Goal: Find specific page/section: Find specific page/section

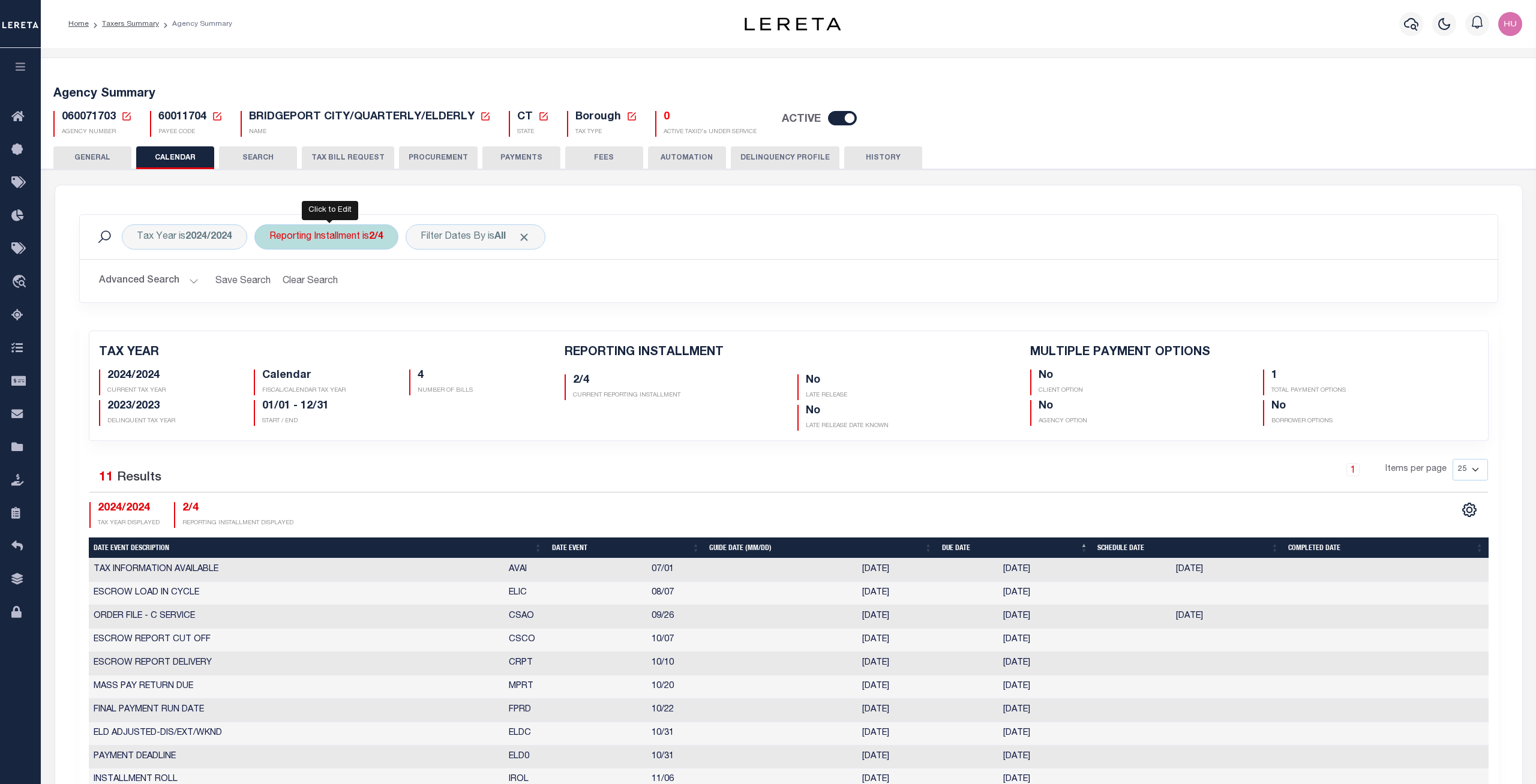
click at [366, 237] on div "Reporting Installment is 2/4" at bounding box center [326, 237] width 144 height 25
select select "4/4"
click option "4/4" at bounding box center [0, 0] width 0 height 0
click at [431, 322] on input "Apply" at bounding box center [429, 322] width 35 height 20
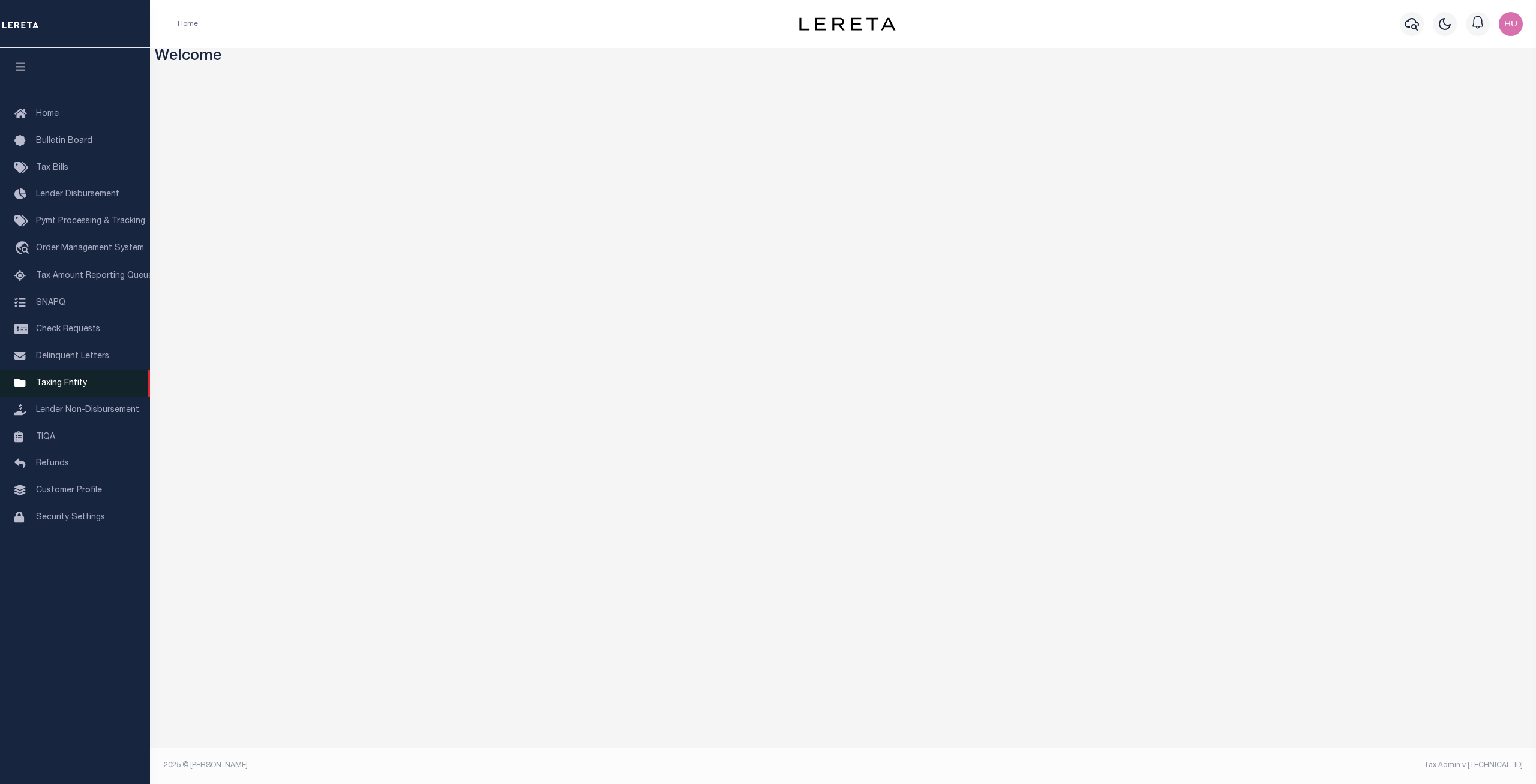
click at [57, 388] on span "Taxing Entity" at bounding box center [62, 383] width 51 height 9
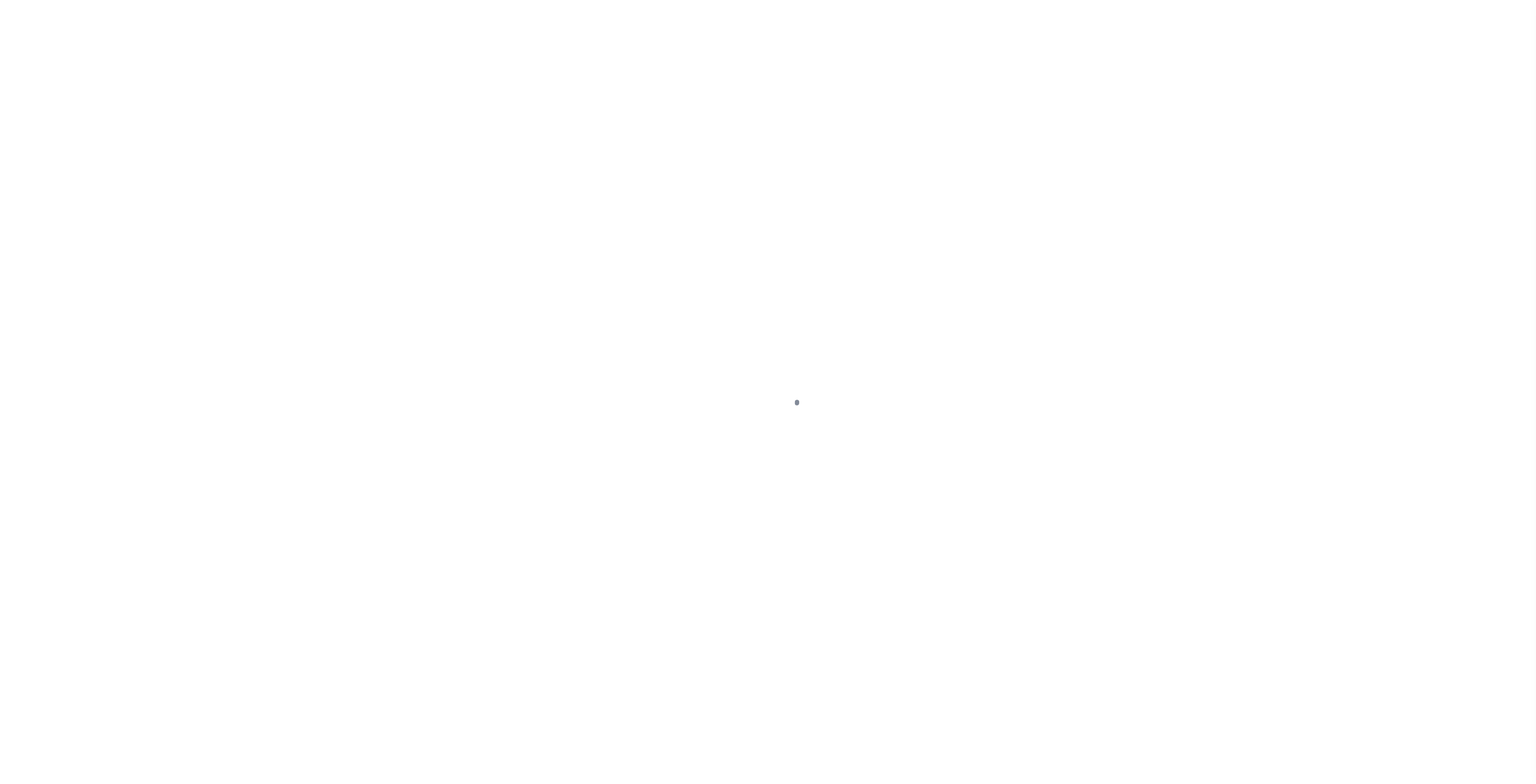
select select "100"
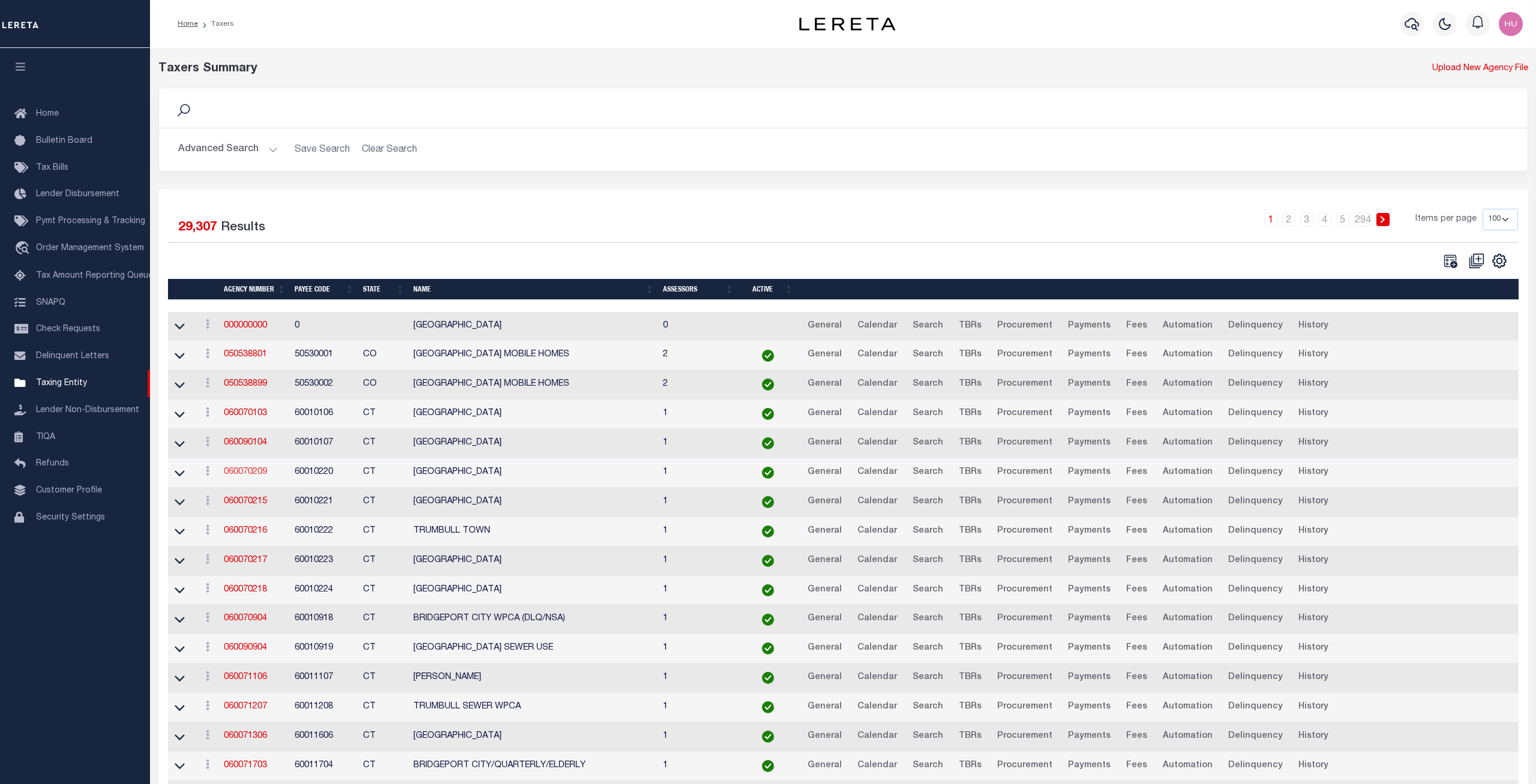
click at [241, 476] on link "060070209" at bounding box center [246, 472] width 43 height 9
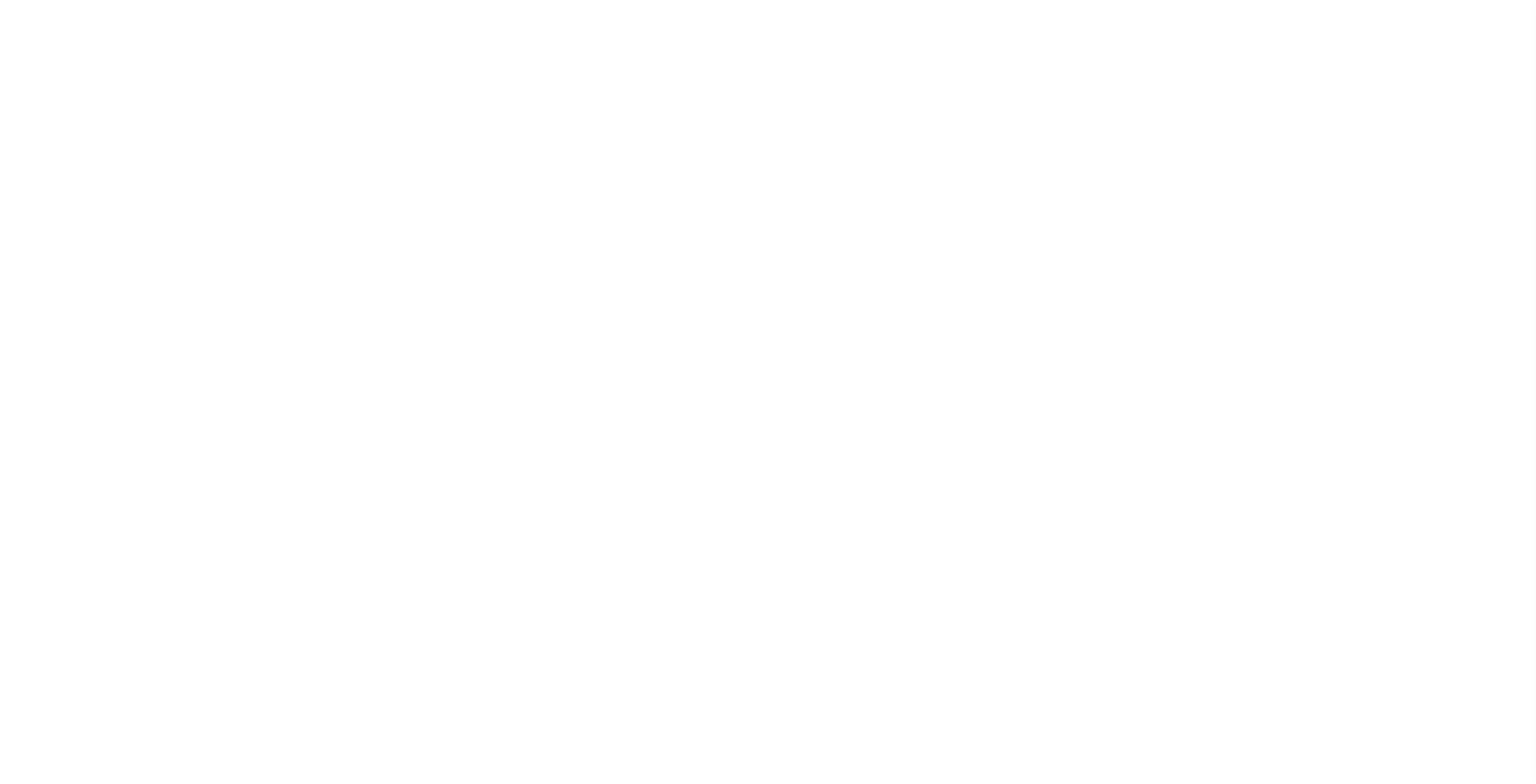
select select
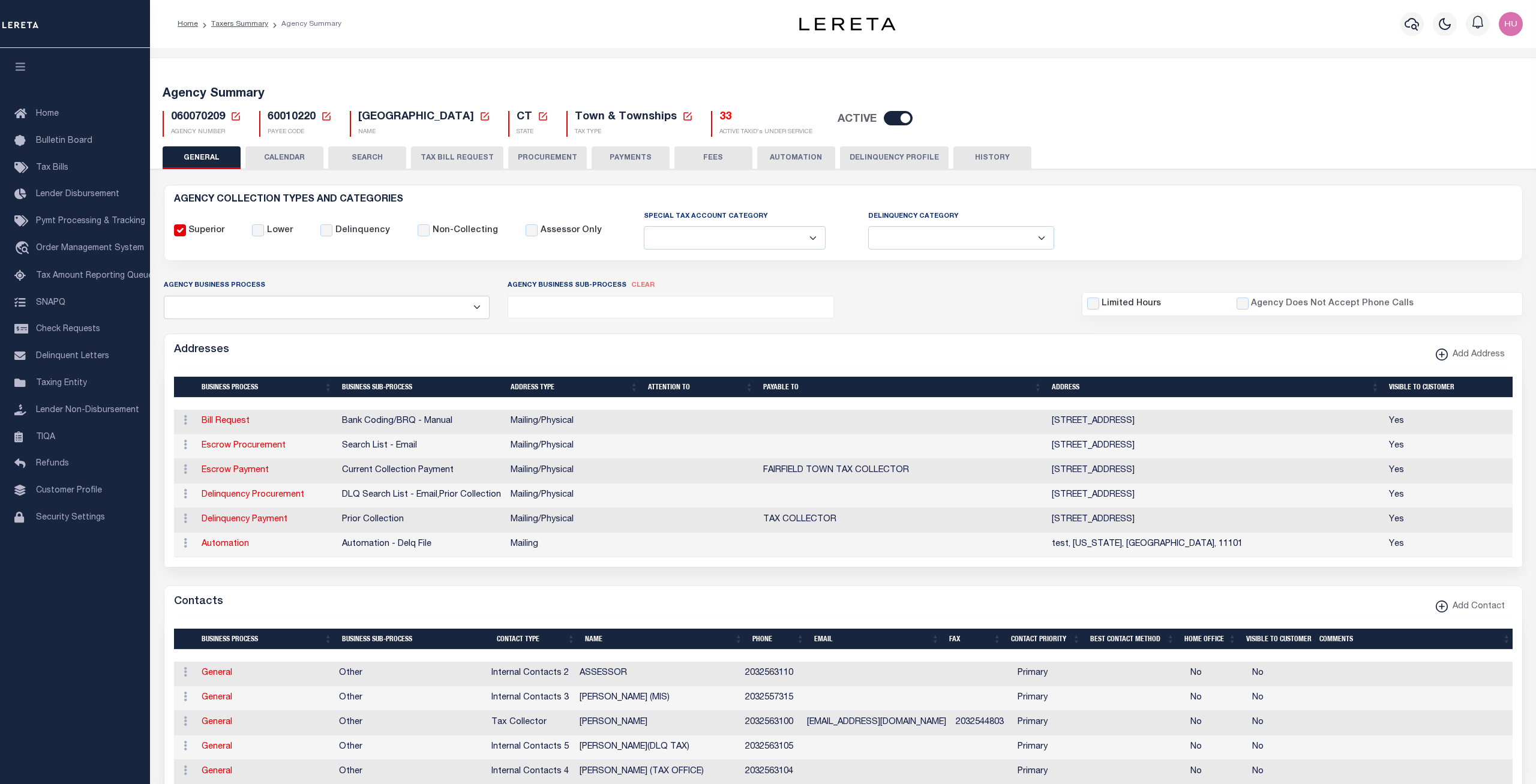
click at [288, 159] on button "CALENDAR" at bounding box center [284, 158] width 78 height 23
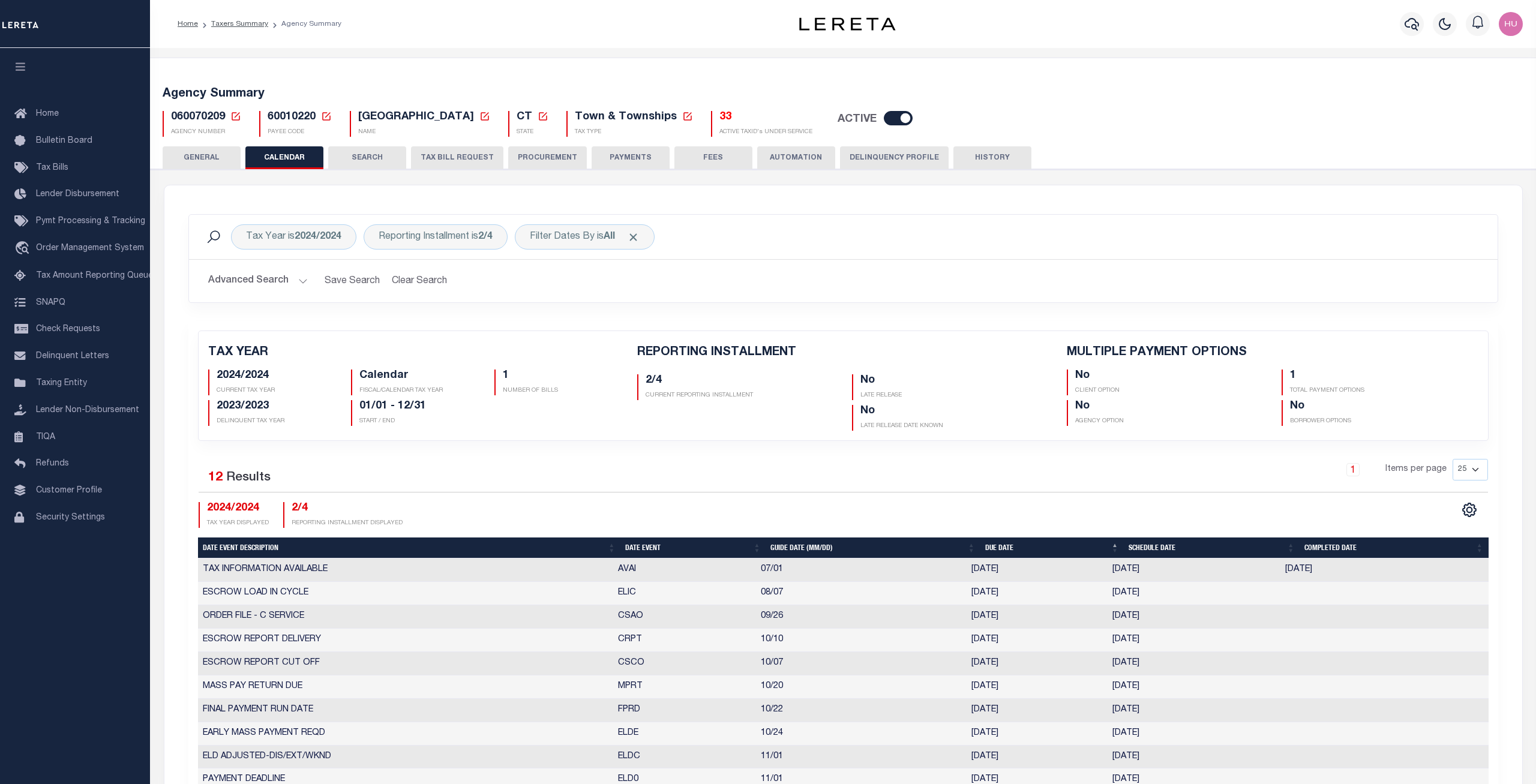
checkbox input "false"
type input "1"
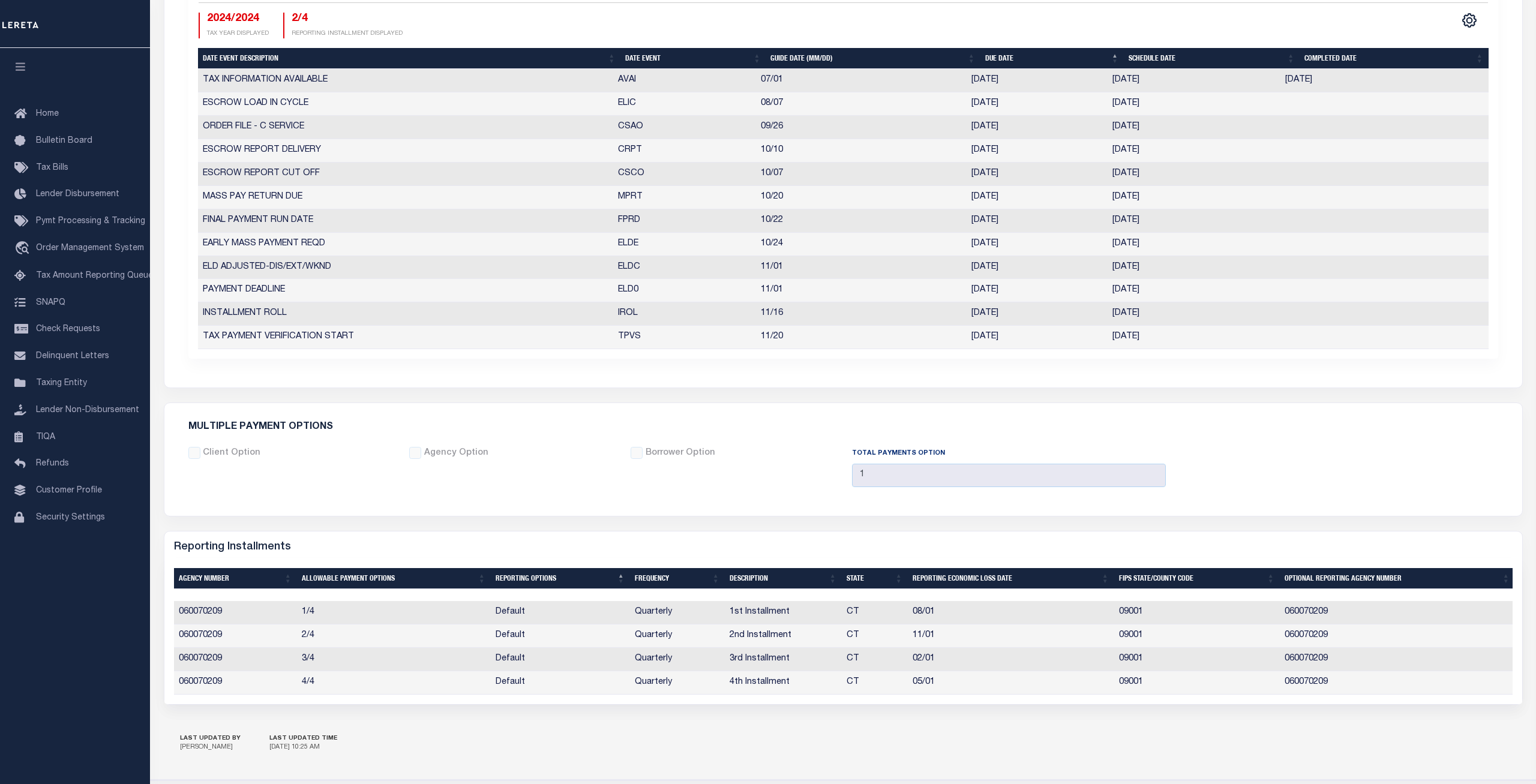
scroll to position [367, 0]
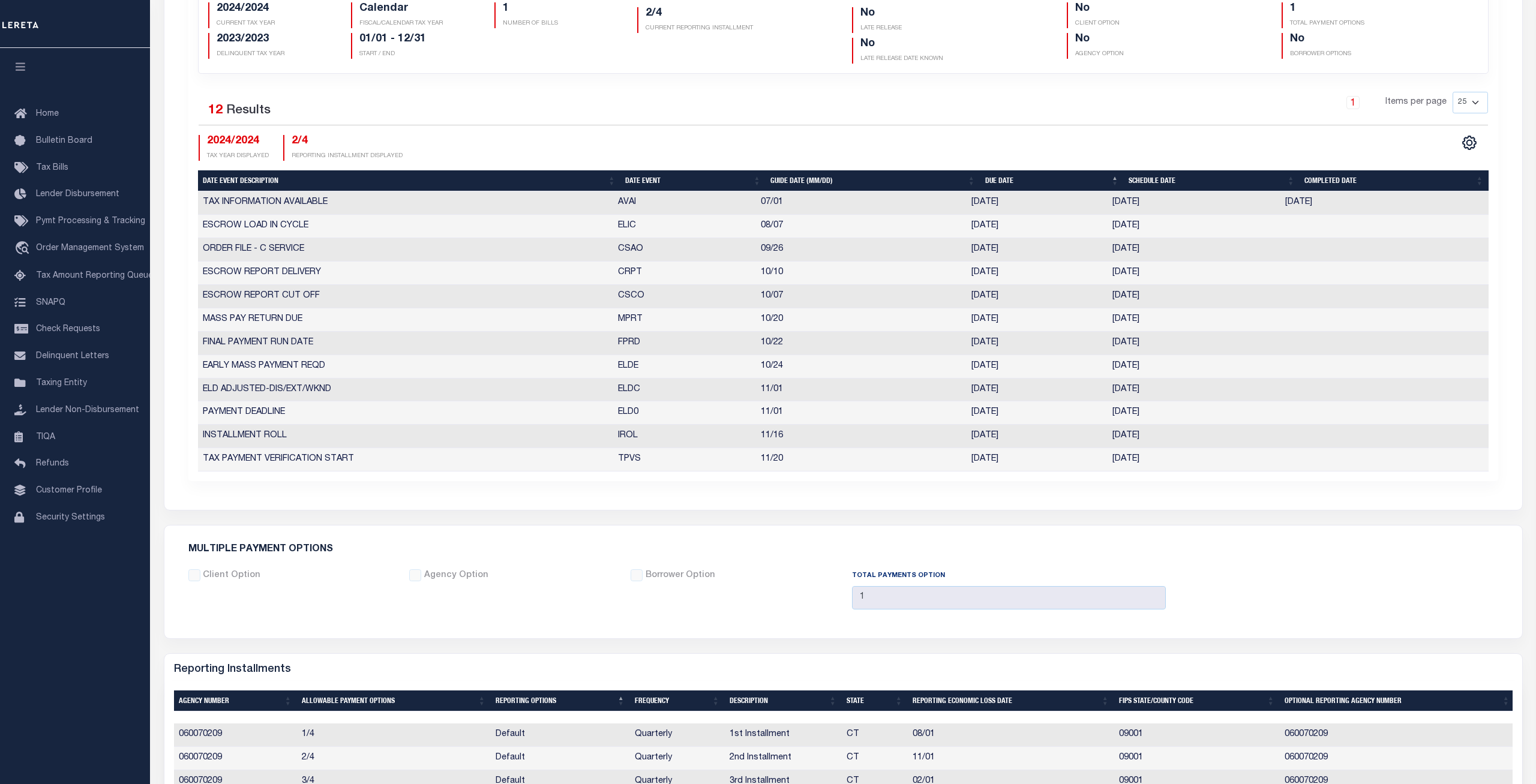
click at [677, 492] on div "Tax Year is 2024/2024 Reporting Installment is 2/4 Filter Dates By is All Searc…" at bounding box center [843, 164] width 1358 height 692
click at [779, 140] on div "2024/2024 TAX YEAR DISPLAYED 2/4 REPORTING INSTALLMENT DISPLAYED" at bounding box center [521, 147] width 645 height 26
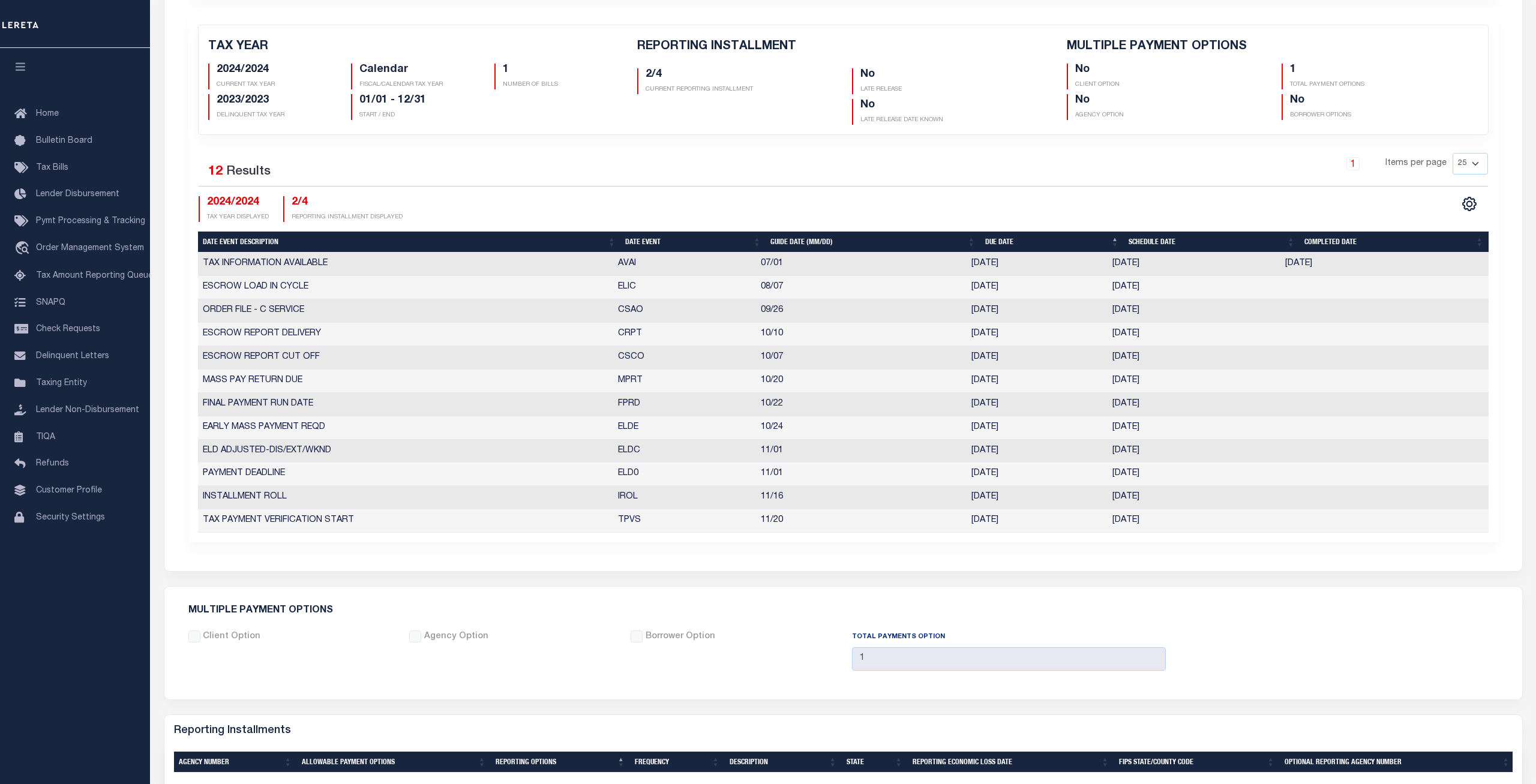
scroll to position [183, 0]
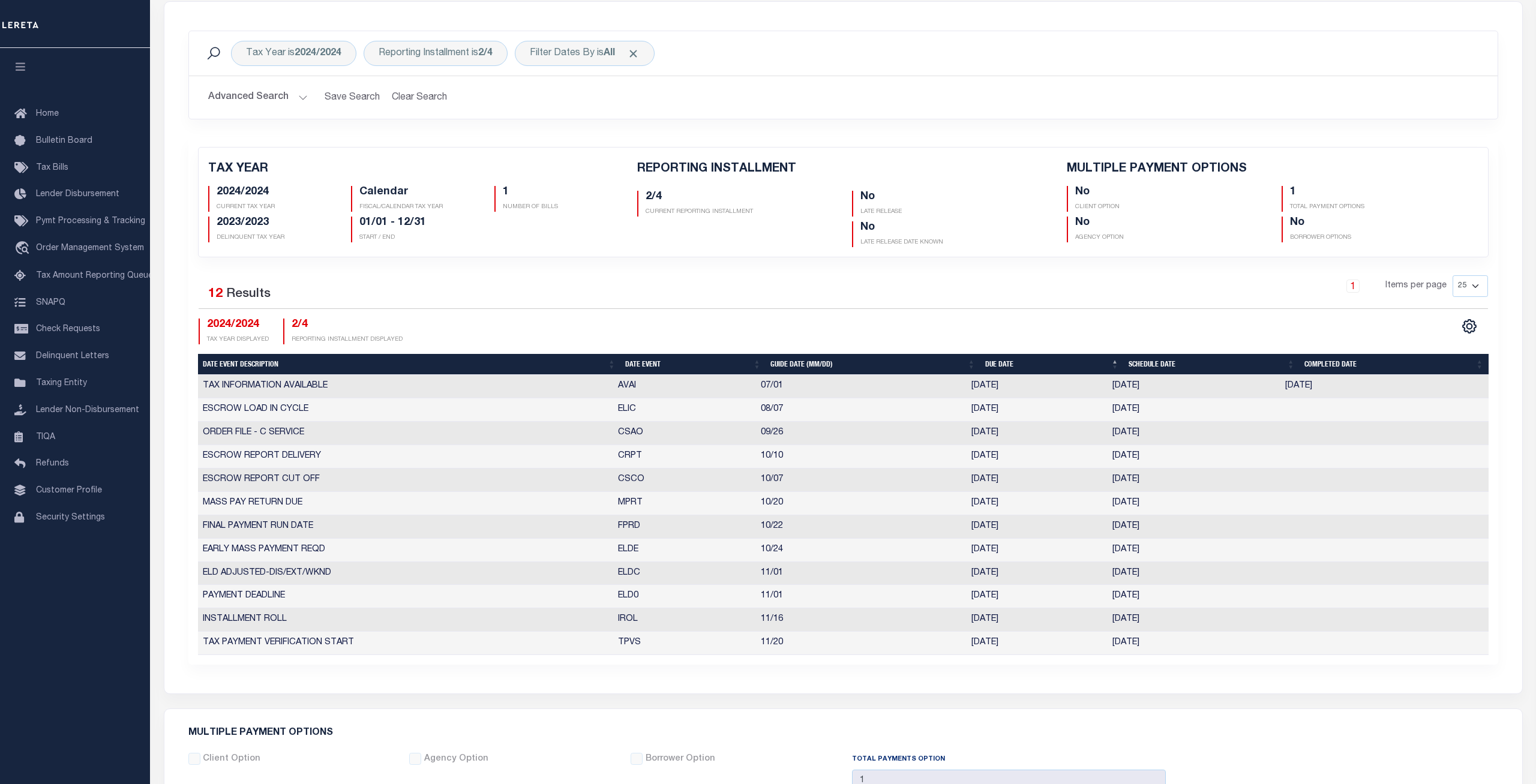
click at [615, 290] on div "1 Items per page 25 50 125 150 175 200" at bounding box center [1006, 291] width 962 height 31
drag, startPoint x: 861, startPoint y: 288, endPoint x: 841, endPoint y: 288, distance: 20.0
drag, startPoint x: 831, startPoint y: 288, endPoint x: 806, endPoint y: 288, distance: 25.0
drag, startPoint x: 802, startPoint y: 288, endPoint x: 794, endPoint y: 288, distance: 8.0
click at [764, 284] on div "1 Items per page 25 50 125 150 175 200" at bounding box center [1006, 291] width 962 height 31
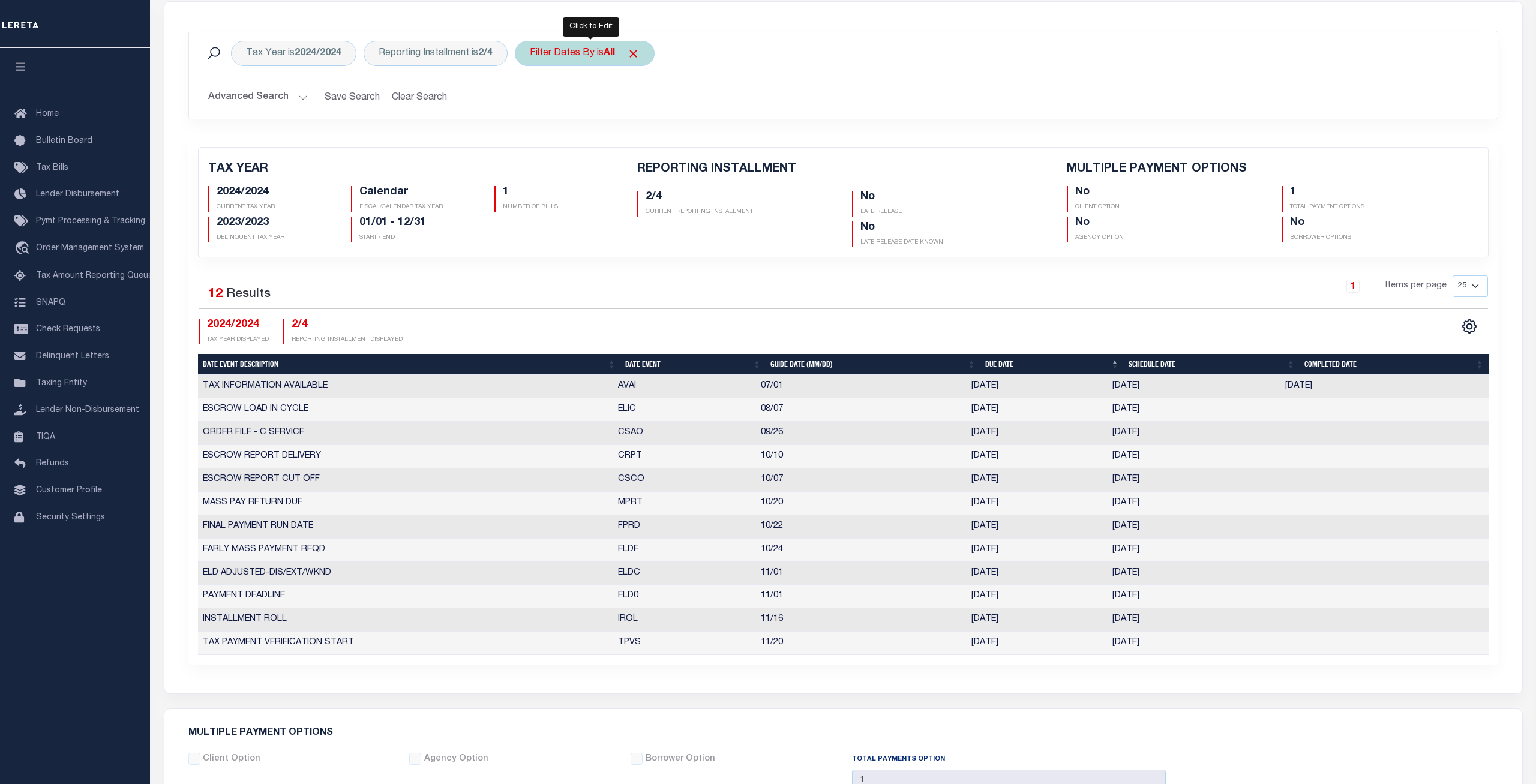
click at [597, 62] on div "Filter Dates By is All" at bounding box center [584, 53] width 140 height 25
click at [531, 101] on select "Escrow Delinquency Customer Internal All" at bounding box center [618, 112] width 176 height 23
select select "1"
click option "Escrow" at bounding box center [0, 0] width 0 height 0
click at [690, 140] on input "Apply" at bounding box center [689, 138] width 35 height 20
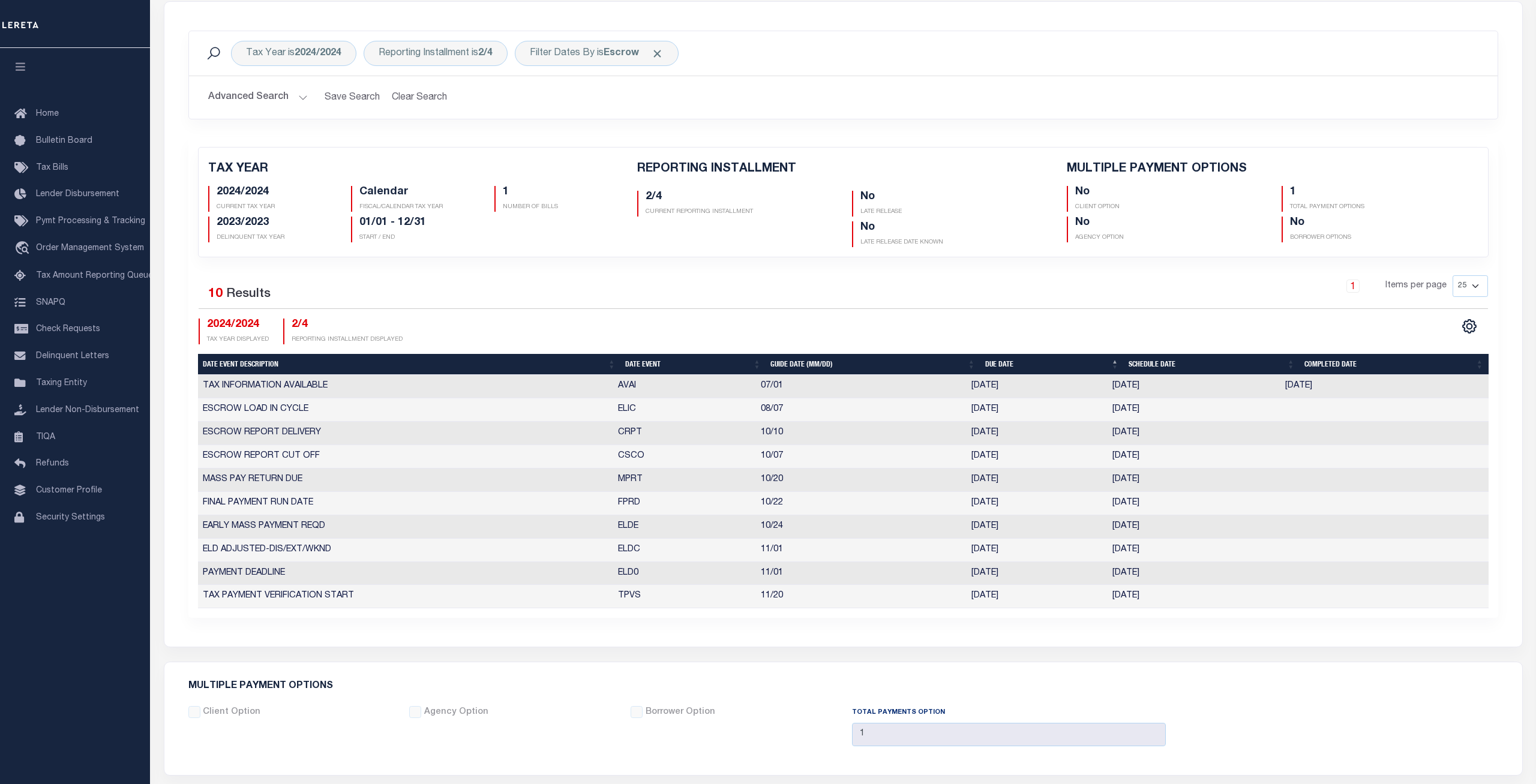
click at [721, 308] on div "1 Items per page 25 50 125 150 175 200" at bounding box center [1006, 292] width 981 height 33
click at [619, 56] on b "Escrow" at bounding box center [622, 53] width 35 height 10
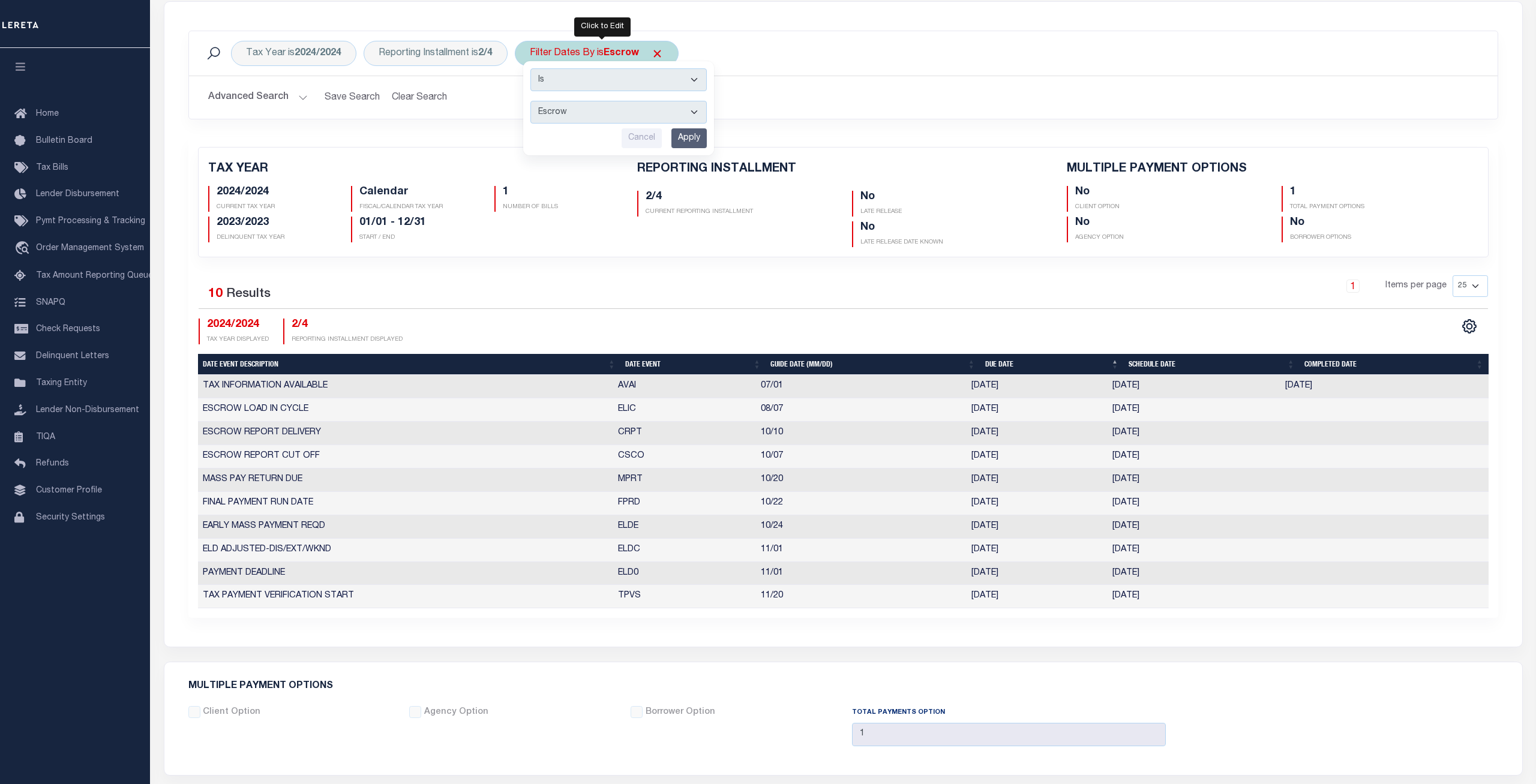
click at [531, 101] on select "Escrow Delinquency Customer Internal All" at bounding box center [618, 112] width 176 height 23
select select "2"
click option "Delinquency" at bounding box center [0, 0] width 0 height 0
click at [692, 138] on input "Apply" at bounding box center [689, 138] width 35 height 20
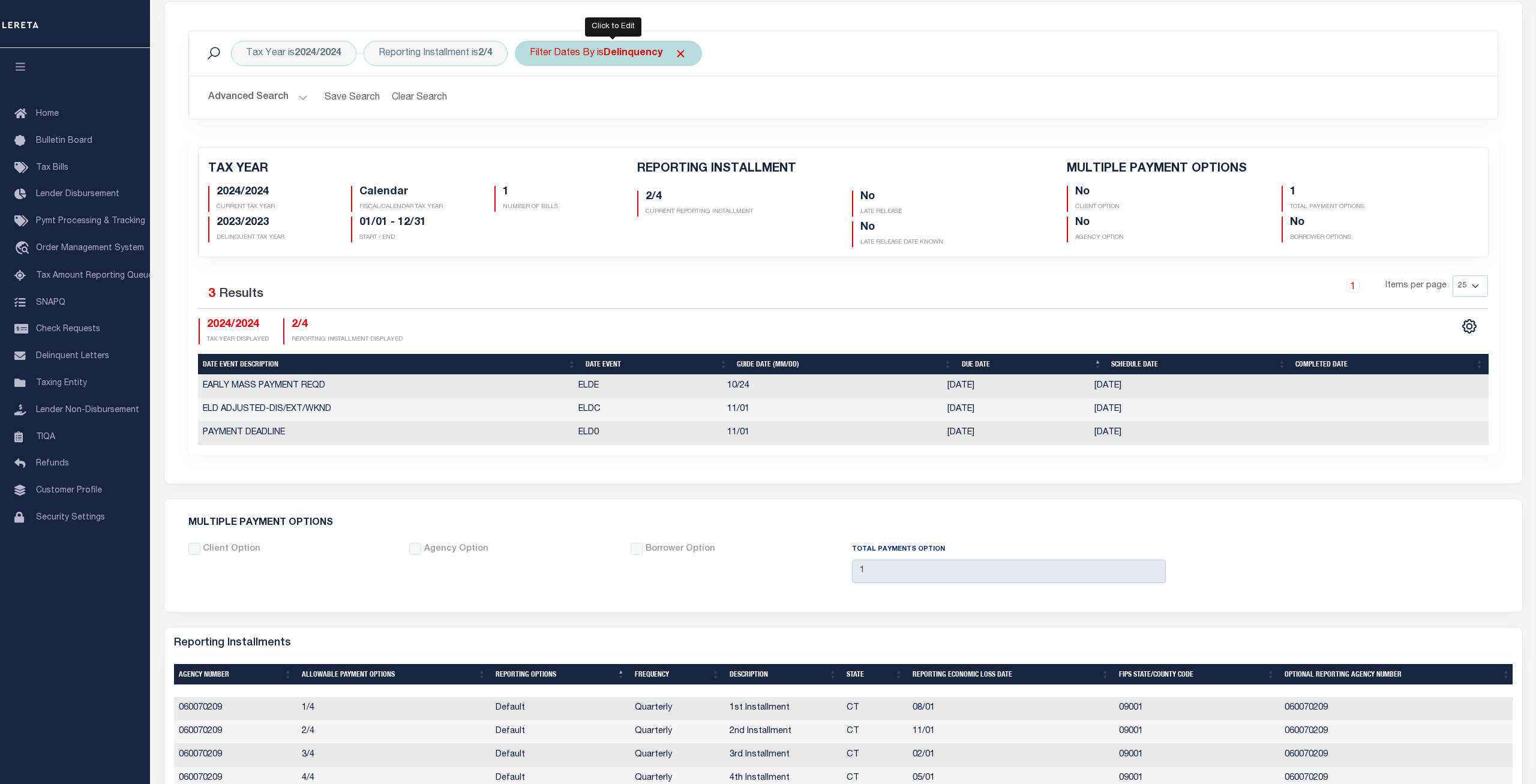
click at [628, 60] on div "Filter Dates By is Delinquency" at bounding box center [609, 53] width 187 height 25
click at [531, 101] on select "Escrow Delinquency Customer Internal All" at bounding box center [618, 112] width 176 height 23
select select "1"
click option "Escrow" at bounding box center [0, 0] width 0 height 0
click at [691, 138] on input "Apply" at bounding box center [689, 138] width 35 height 20
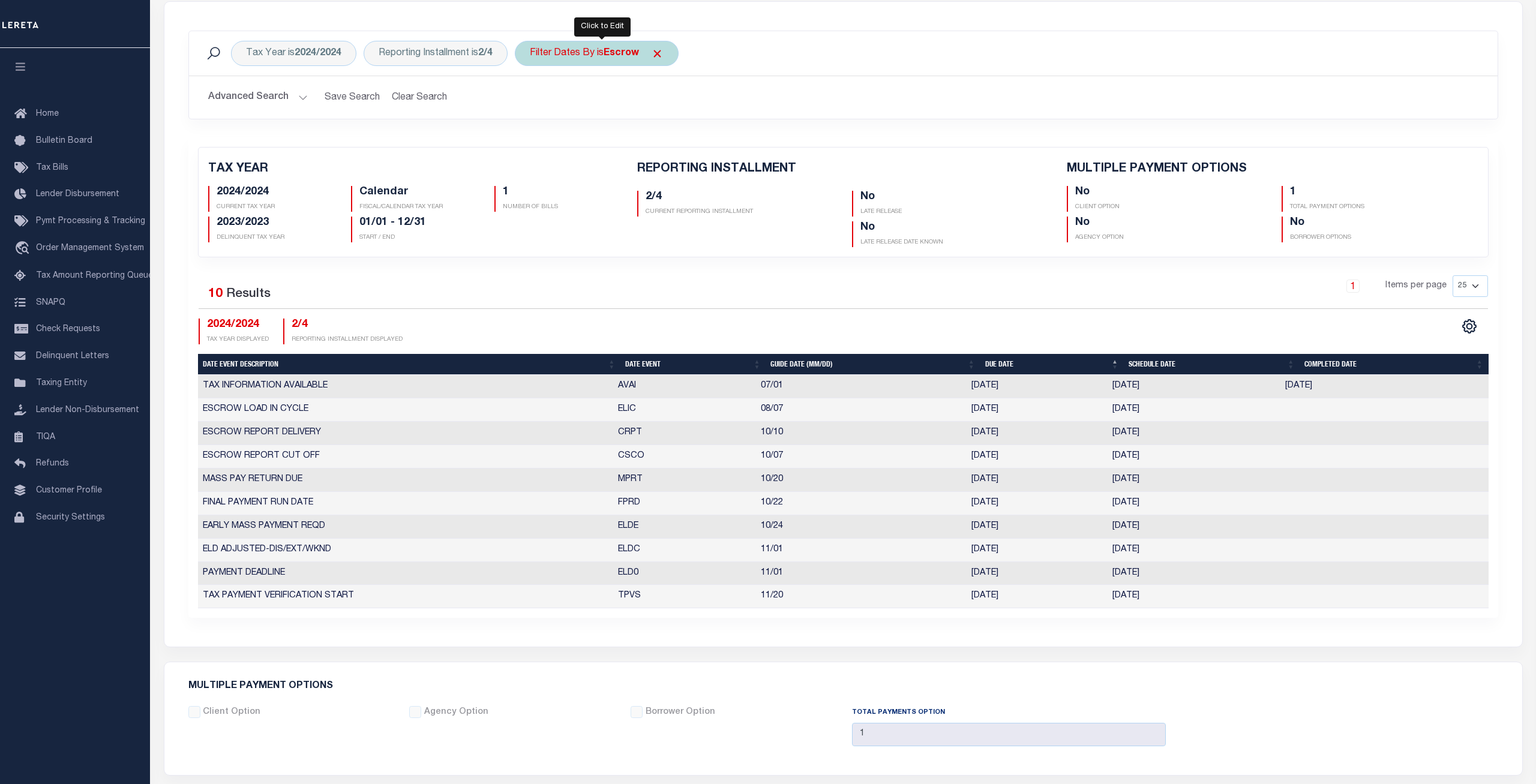
click at [586, 59] on div "Filter Dates By is Escrow" at bounding box center [597, 53] width 164 height 25
click at [531, 101] on select "Escrow Delinquency Customer Internal All" at bounding box center [618, 112] width 176 height 23
select select "3"
click option "Customer" at bounding box center [0, 0] width 0 height 0
click at [690, 138] on input "Apply" at bounding box center [689, 138] width 35 height 20
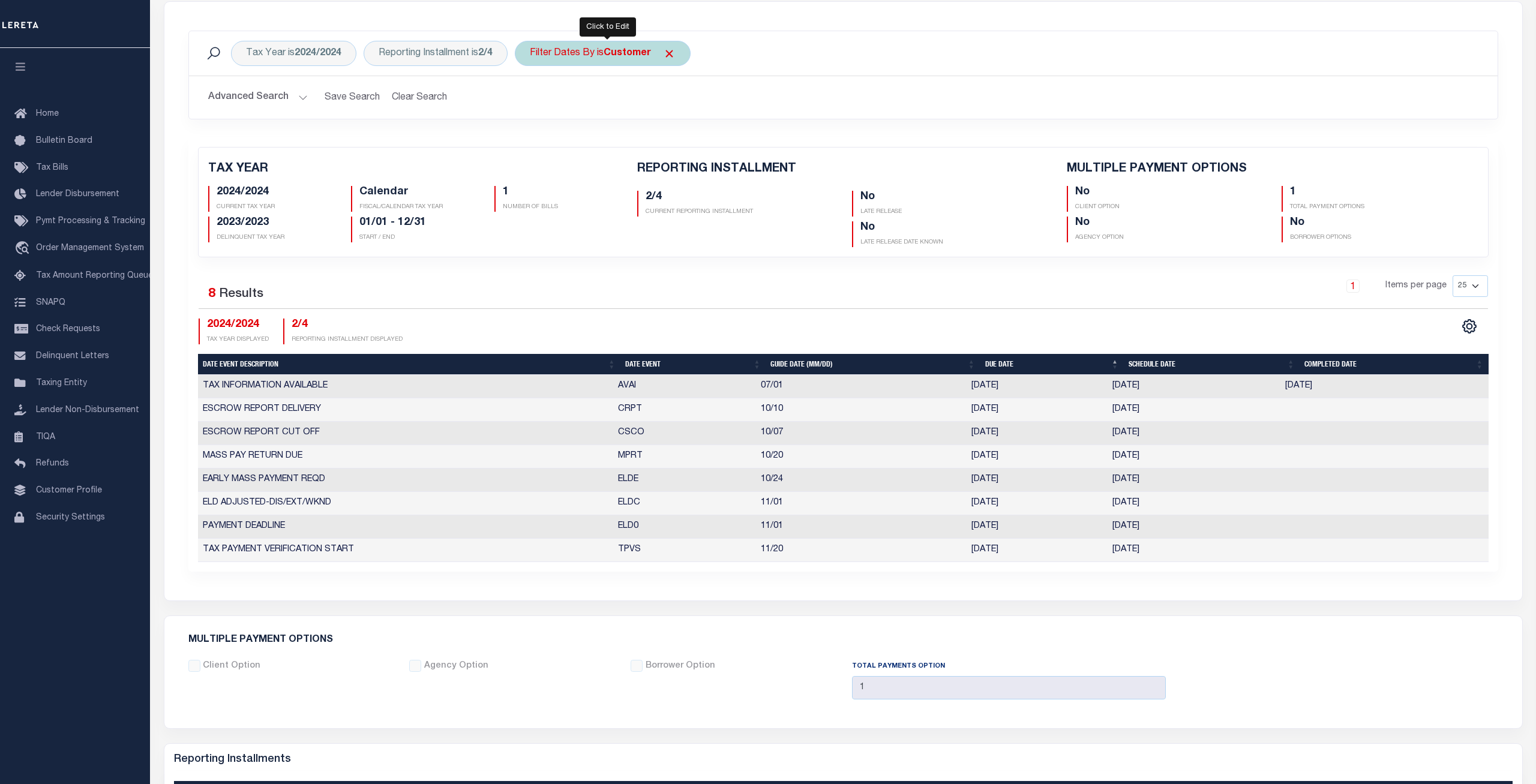
click at [618, 55] on b "Customer" at bounding box center [628, 53] width 47 height 10
click at [531, 101] on select "Escrow Delinquency Customer Internal All" at bounding box center [618, 112] width 176 height 23
select select "4"
click option "Internal" at bounding box center [0, 0] width 0 height 0
click at [696, 132] on input "Apply" at bounding box center [689, 138] width 35 height 20
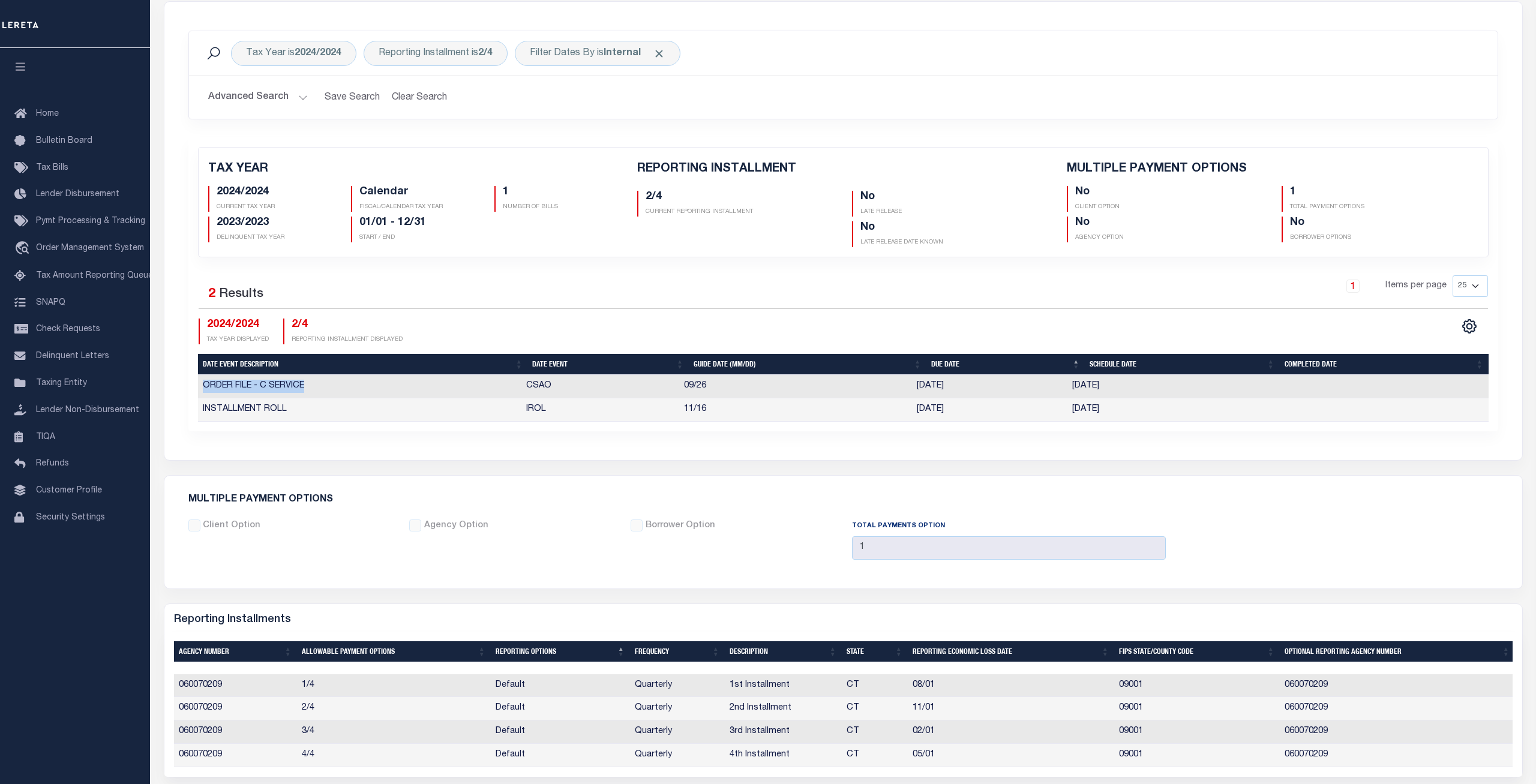
drag, startPoint x: 321, startPoint y: 385, endPoint x: 168, endPoint y: 388, distance: 153.0
click at [198, 388] on div "Date Event Description Date Event Guide Date (MM/DD) Due Date Schedule Date Com…" at bounding box center [843, 398] width 1291 height 47
drag, startPoint x: 290, startPoint y: 410, endPoint x: 205, endPoint y: 411, distance: 85.0
click at [205, 411] on td "INSTALLMENT ROLL" at bounding box center [360, 410] width 324 height 24
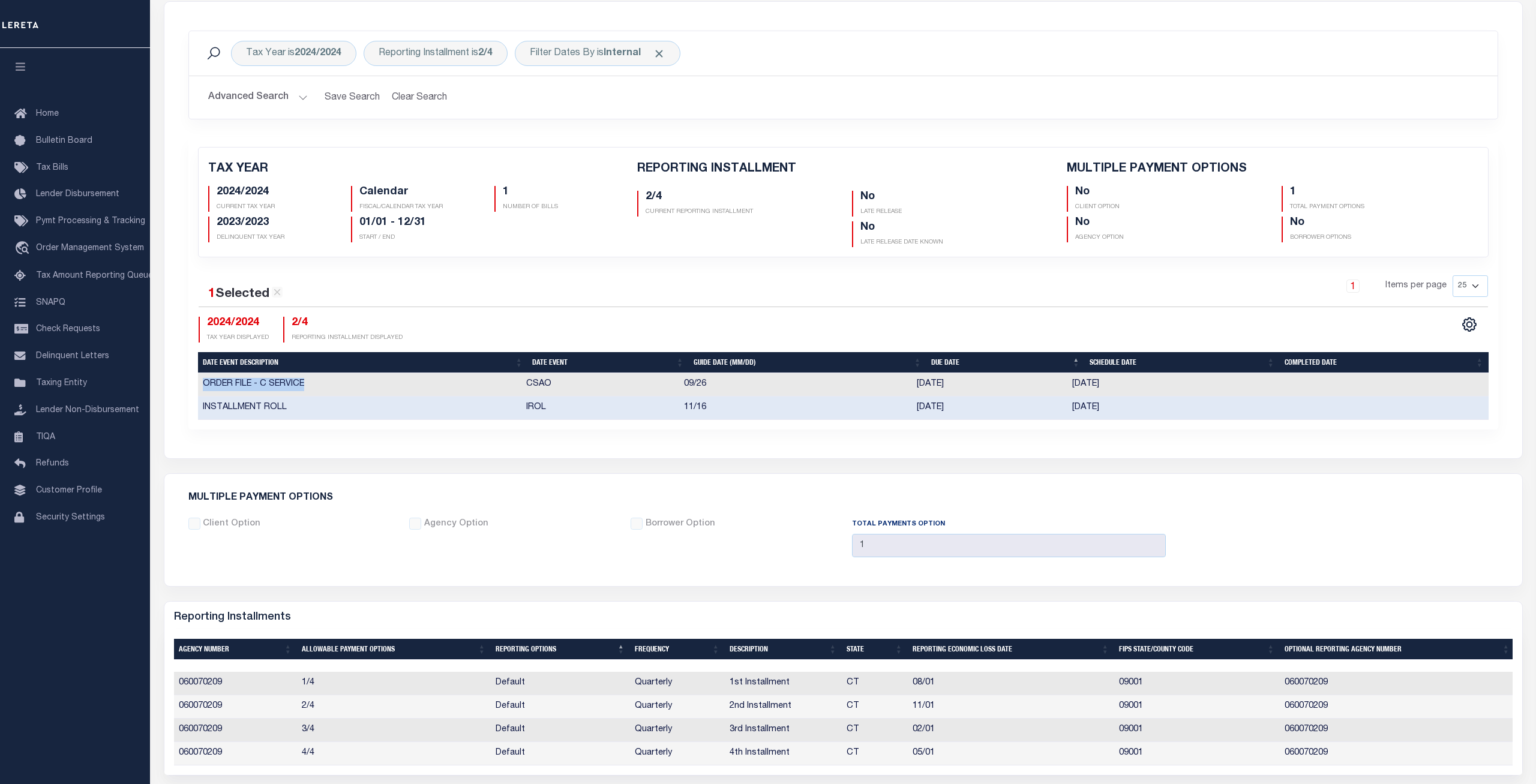
drag, startPoint x: 309, startPoint y: 386, endPoint x: 202, endPoint y: 390, distance: 107.1
click at [202, 390] on td "ORDER FILE - C SERVICE" at bounding box center [360, 385] width 324 height 24
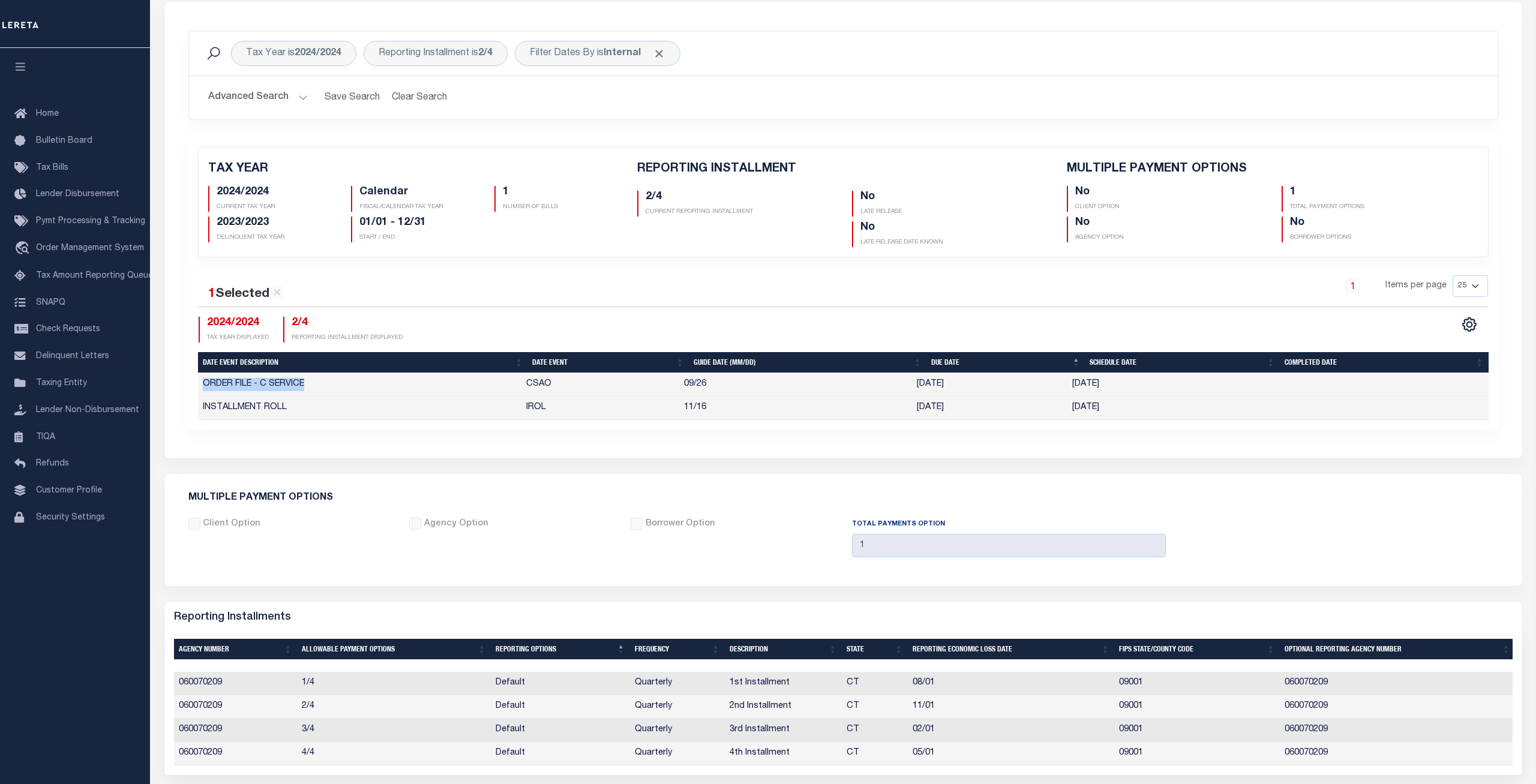
click at [373, 430] on div "TAX YEAR 2024/2024 CURRENT TAX YEAR Calendar FISCAL/CALENDAR TAX YEAR 1" at bounding box center [844, 284] width 1310 height 292
click at [662, 53] on span "Click to Remove" at bounding box center [659, 53] width 12 height 12
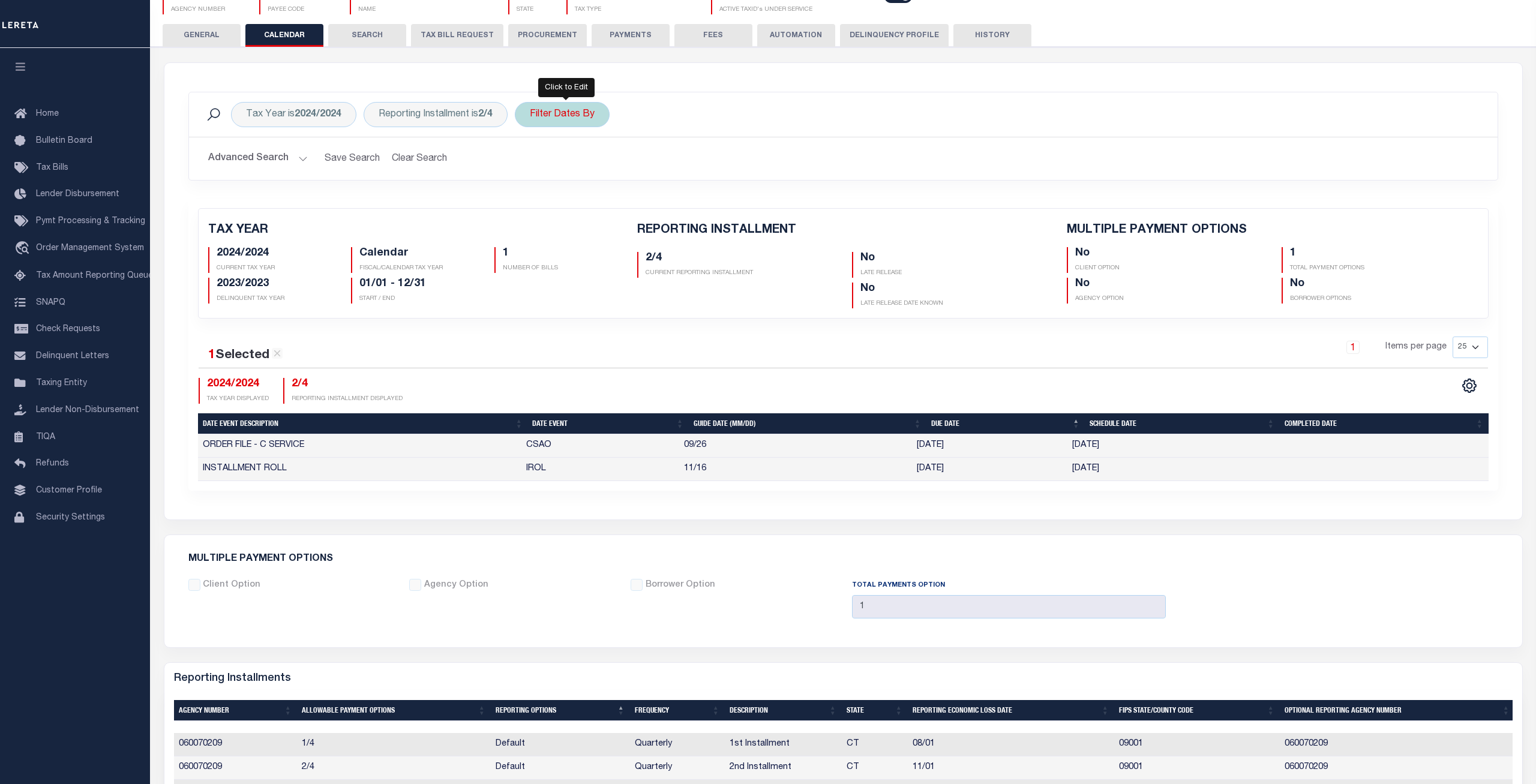
click at [582, 111] on div "Filter Dates By" at bounding box center [562, 115] width 95 height 25
click at [531, 162] on select "Escrow Delinquency Customer Internal All" at bounding box center [618, 173] width 176 height 23
select select "0"
click option "All" at bounding box center [0, 0] width 0 height 0
click at [684, 196] on input "Apply" at bounding box center [689, 200] width 35 height 20
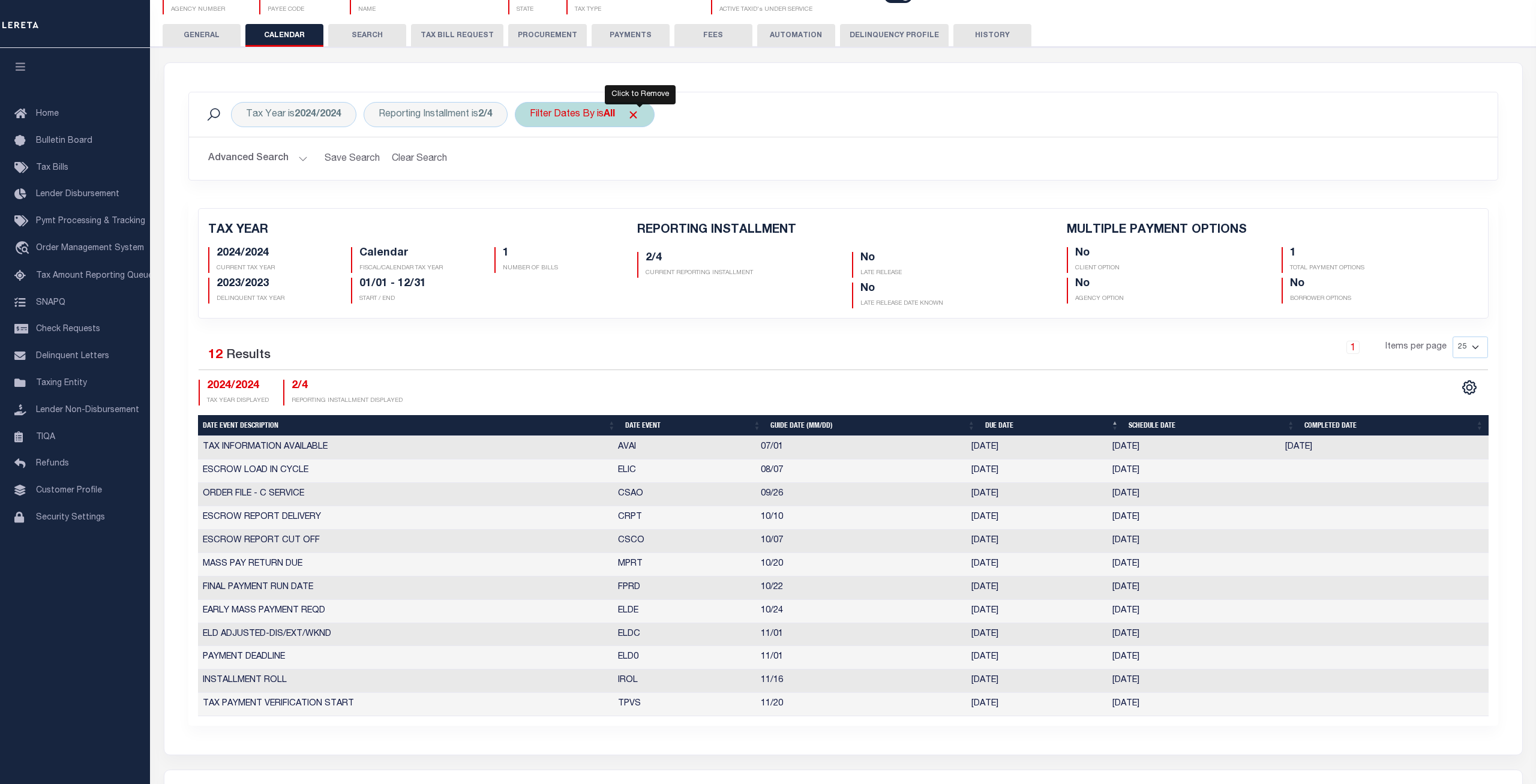
click at [639, 117] on span "Click to Remove" at bounding box center [633, 115] width 12 height 12
click at [847, 127] on div "Tax Year is 2024/2024 Reporting Installment is 2/4 Filter Dates By Search" at bounding box center [843, 115] width 1290 height 25
click at [583, 119] on div "Filter Dates By" at bounding box center [562, 115] width 95 height 25
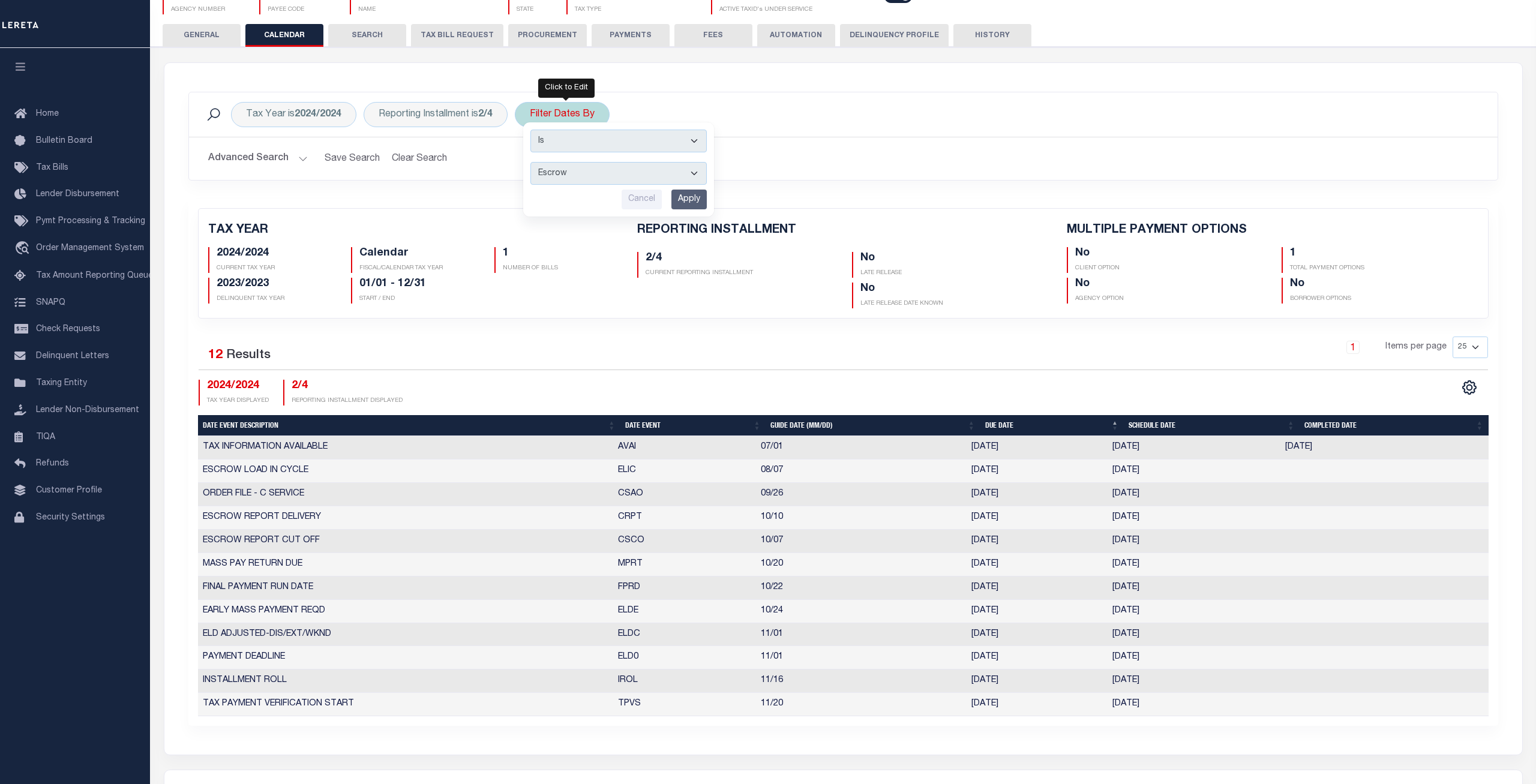
click option "Escrow" at bounding box center [0, 0] width 0 height 0
click at [700, 197] on input "Apply" at bounding box center [689, 200] width 35 height 20
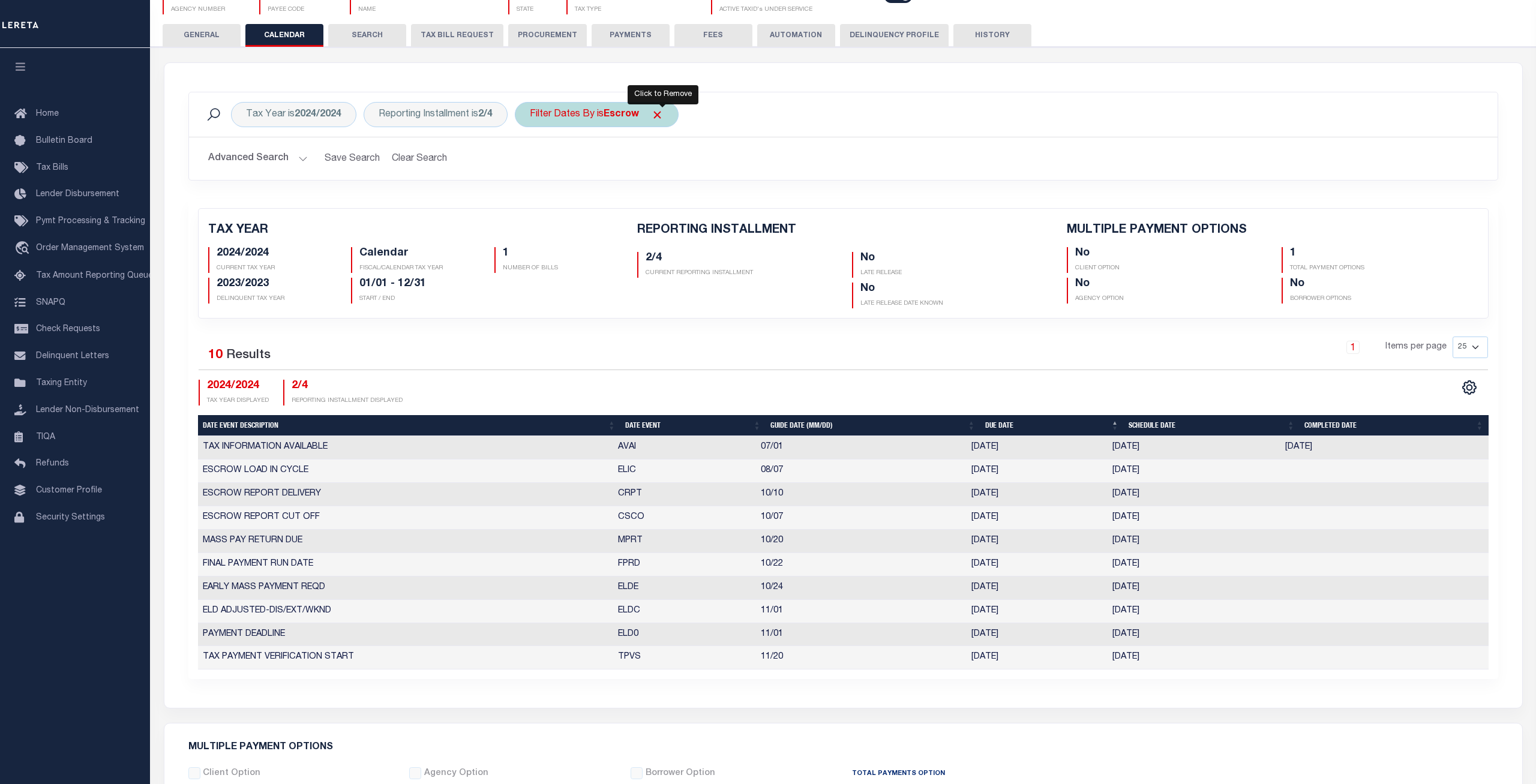
click at [662, 117] on span "Click to Remove" at bounding box center [657, 115] width 12 height 12
click at [574, 114] on div "Filter Dates By" at bounding box center [562, 115] width 95 height 25
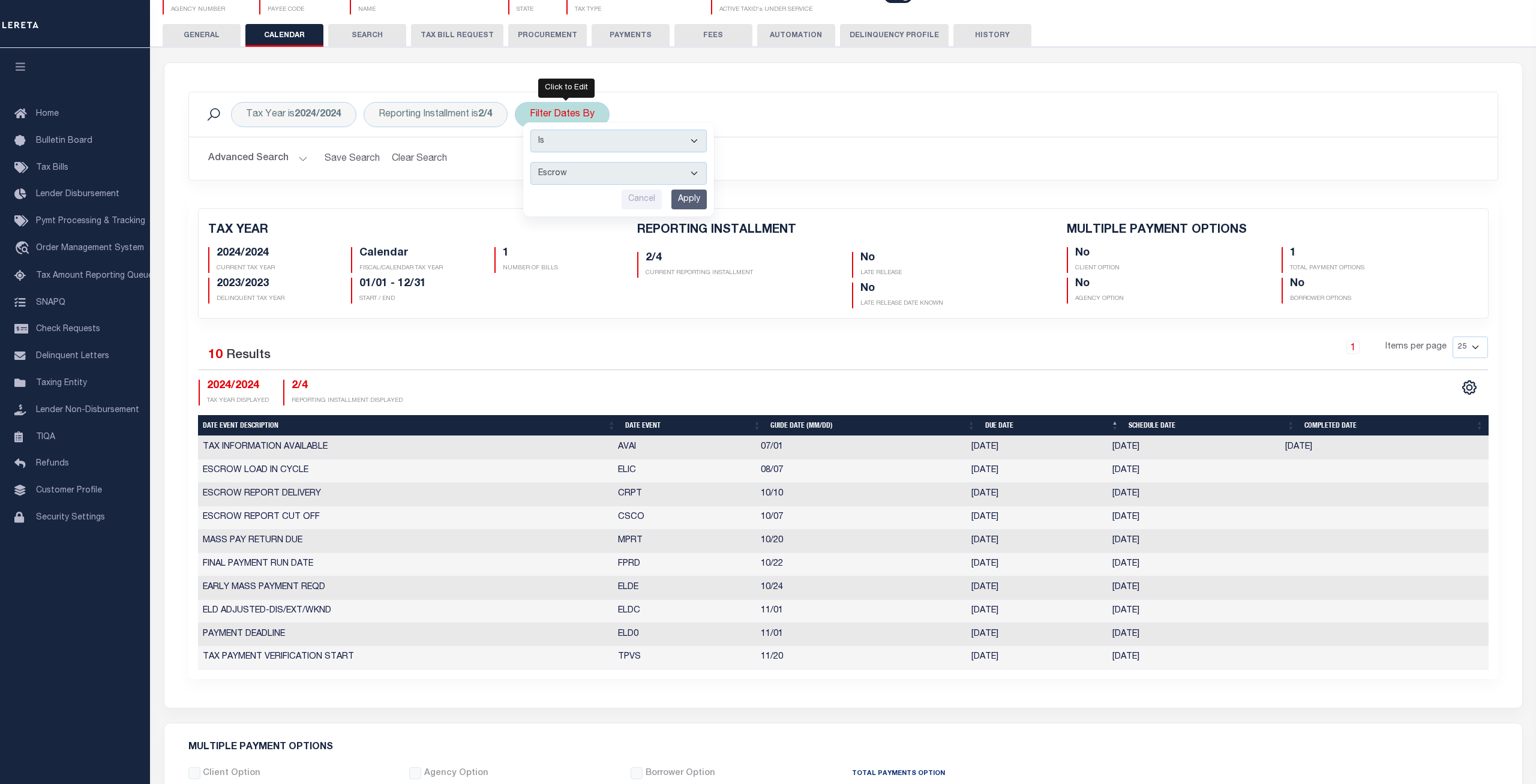
click at [531, 162] on select "Escrow Delinquency Customer Internal All" at bounding box center [618, 173] width 176 height 23
select select "0"
click option "All" at bounding box center [0, 0] width 0 height 0
click at [690, 201] on input "Apply" at bounding box center [689, 200] width 35 height 20
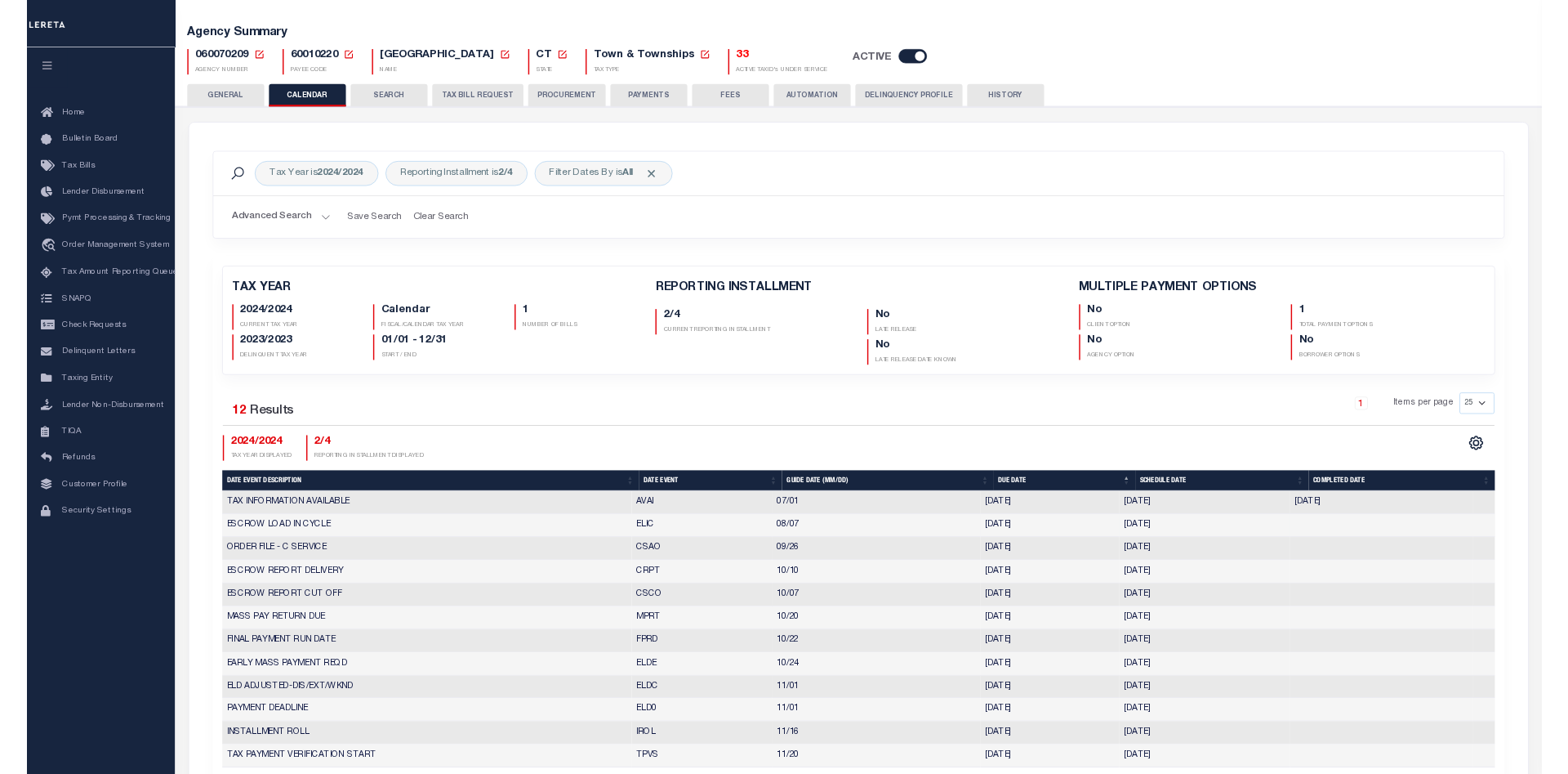
scroll to position [0, 0]
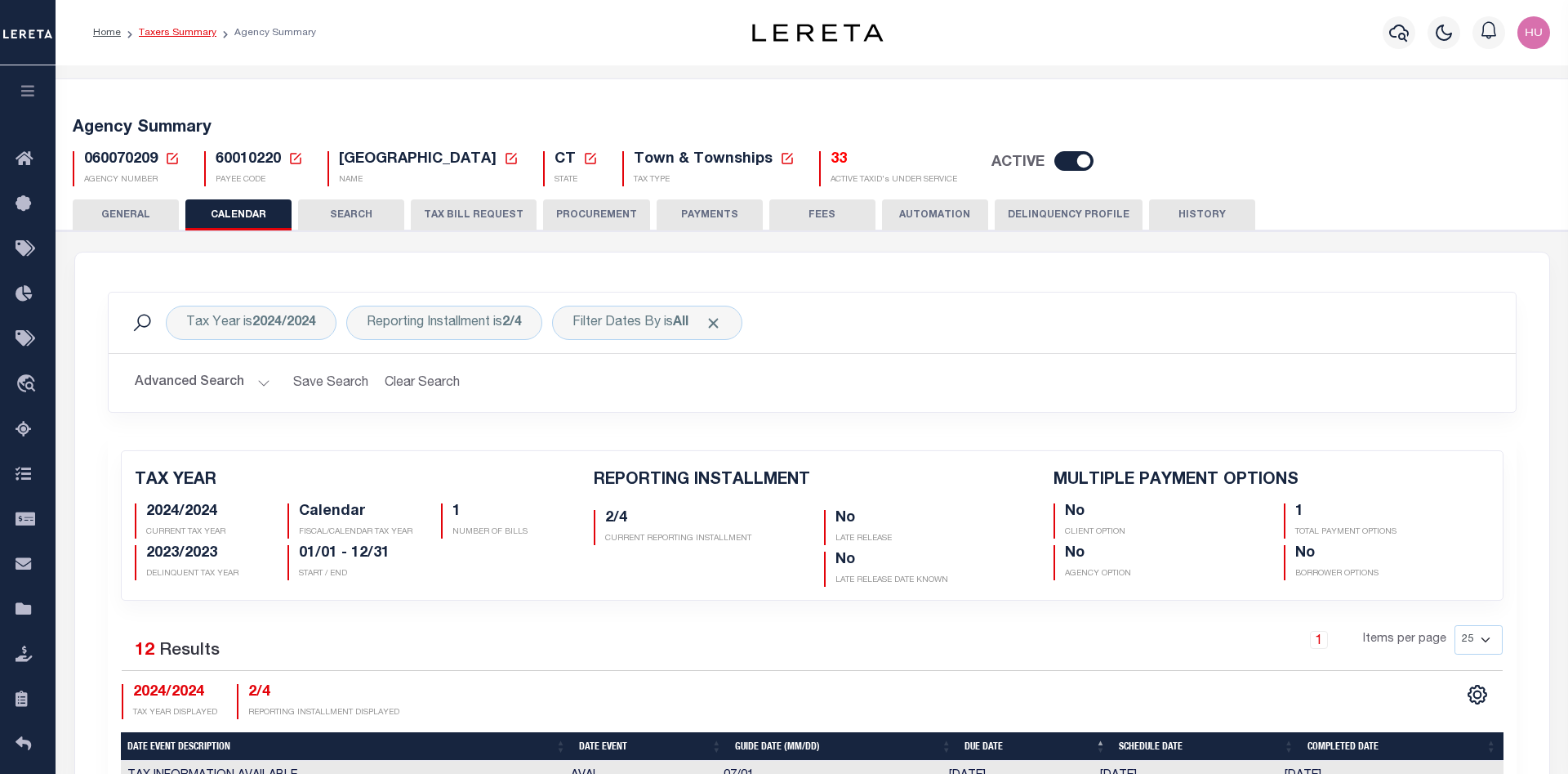
click at [168, 34] on link "Taxers Summary" at bounding box center [177, 32] width 78 height 10
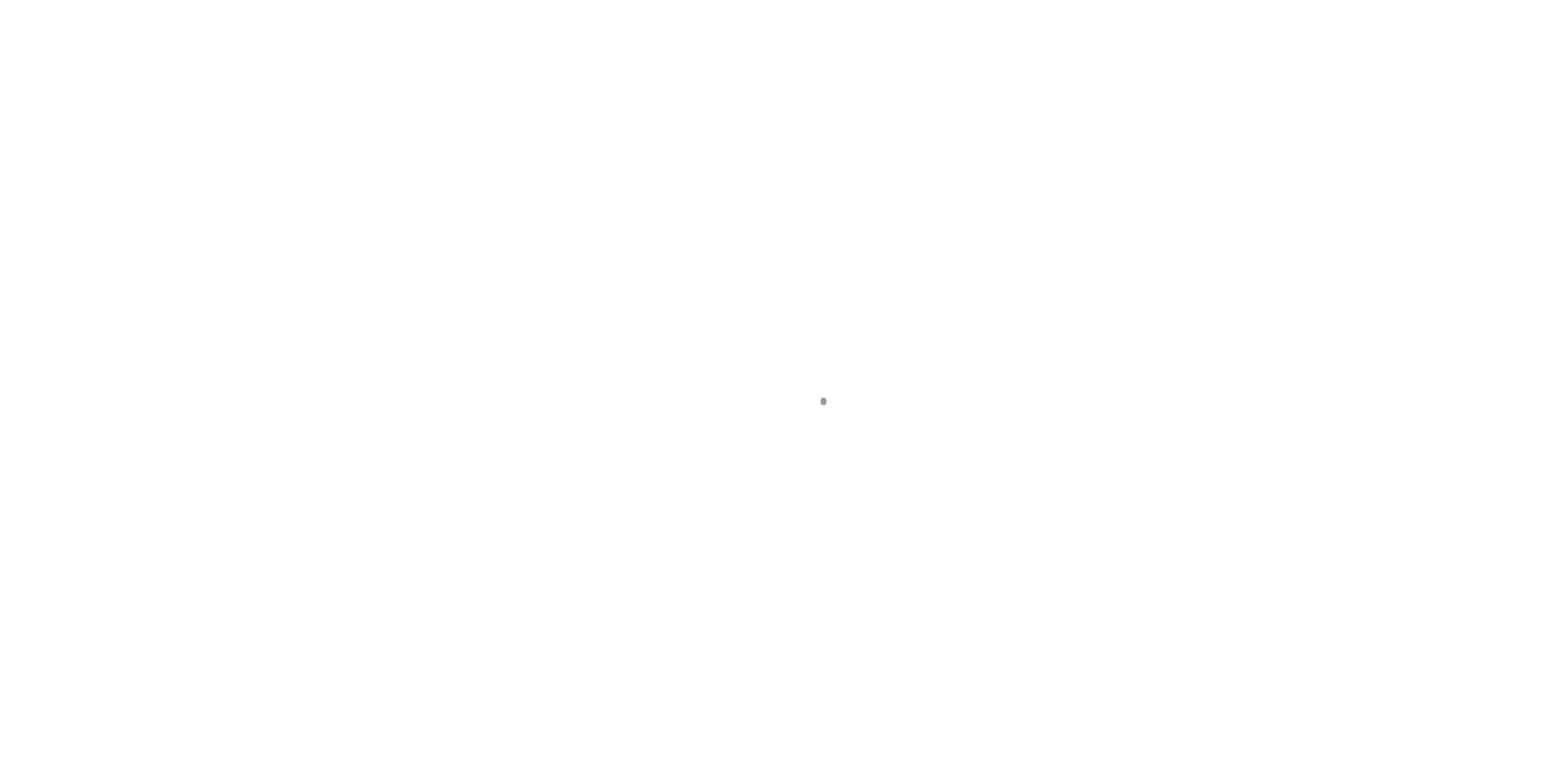
select select "100"
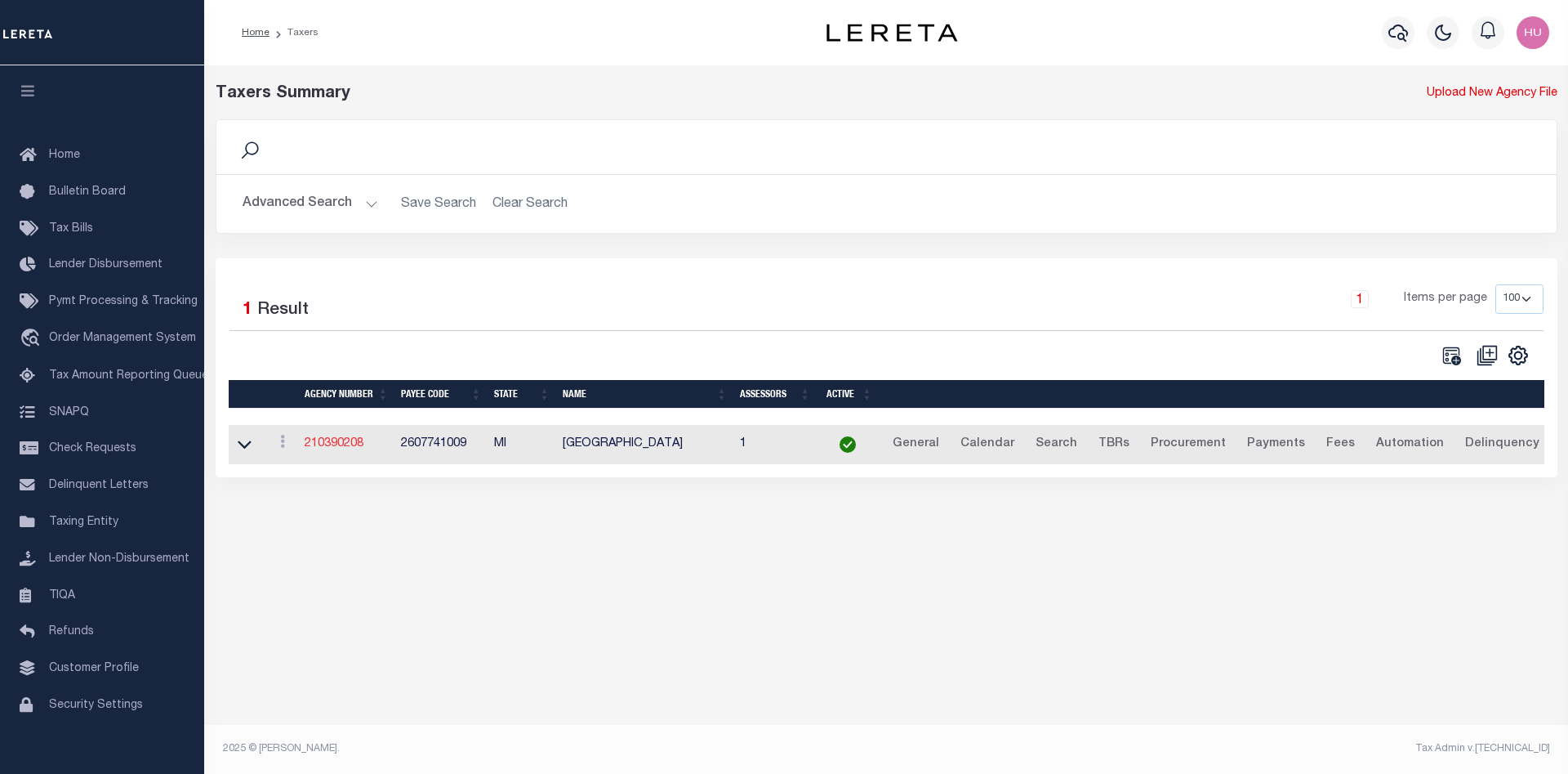
click at [332, 444] on link "210390208" at bounding box center [334, 443] width 59 height 12
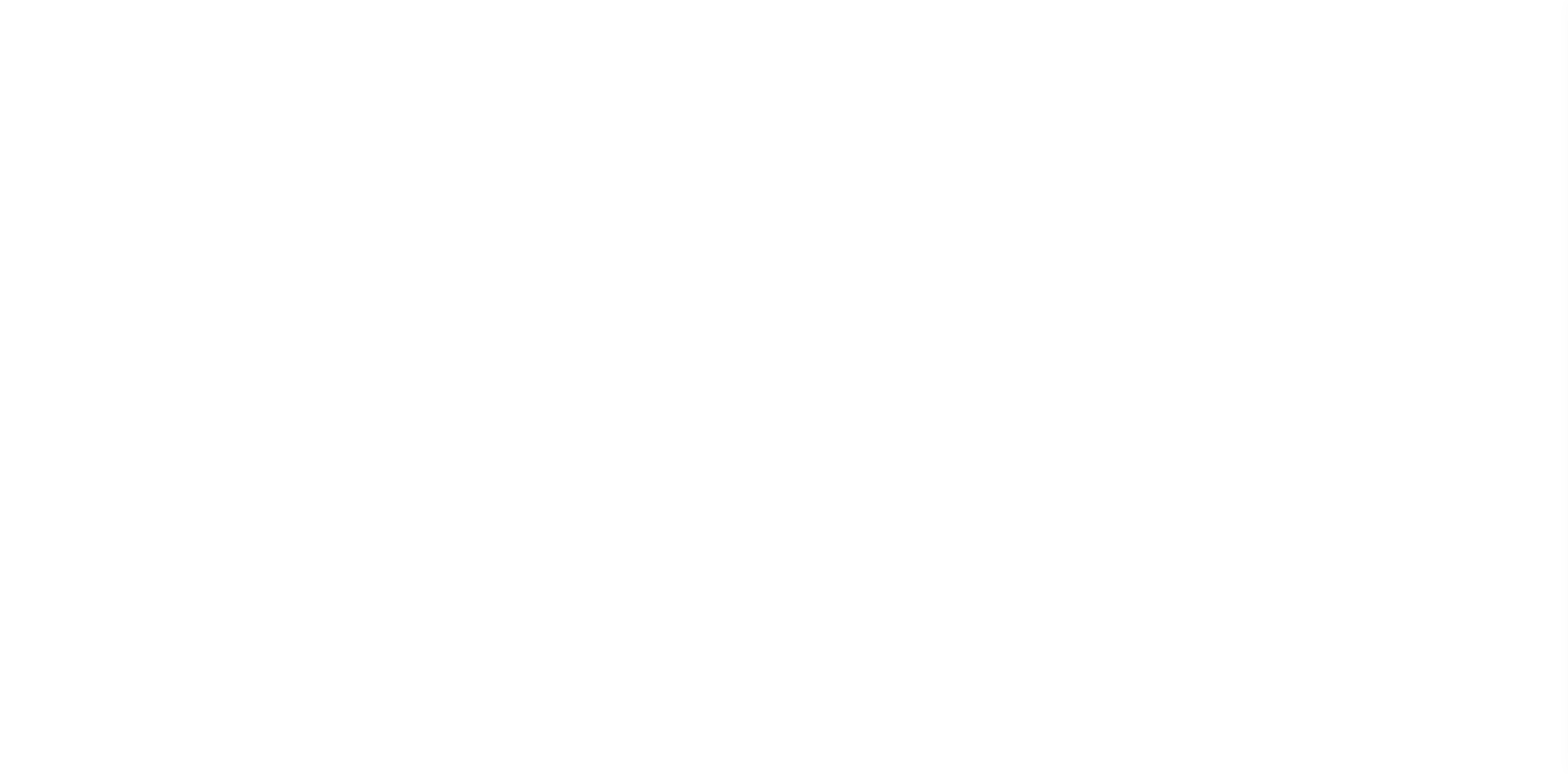
select select
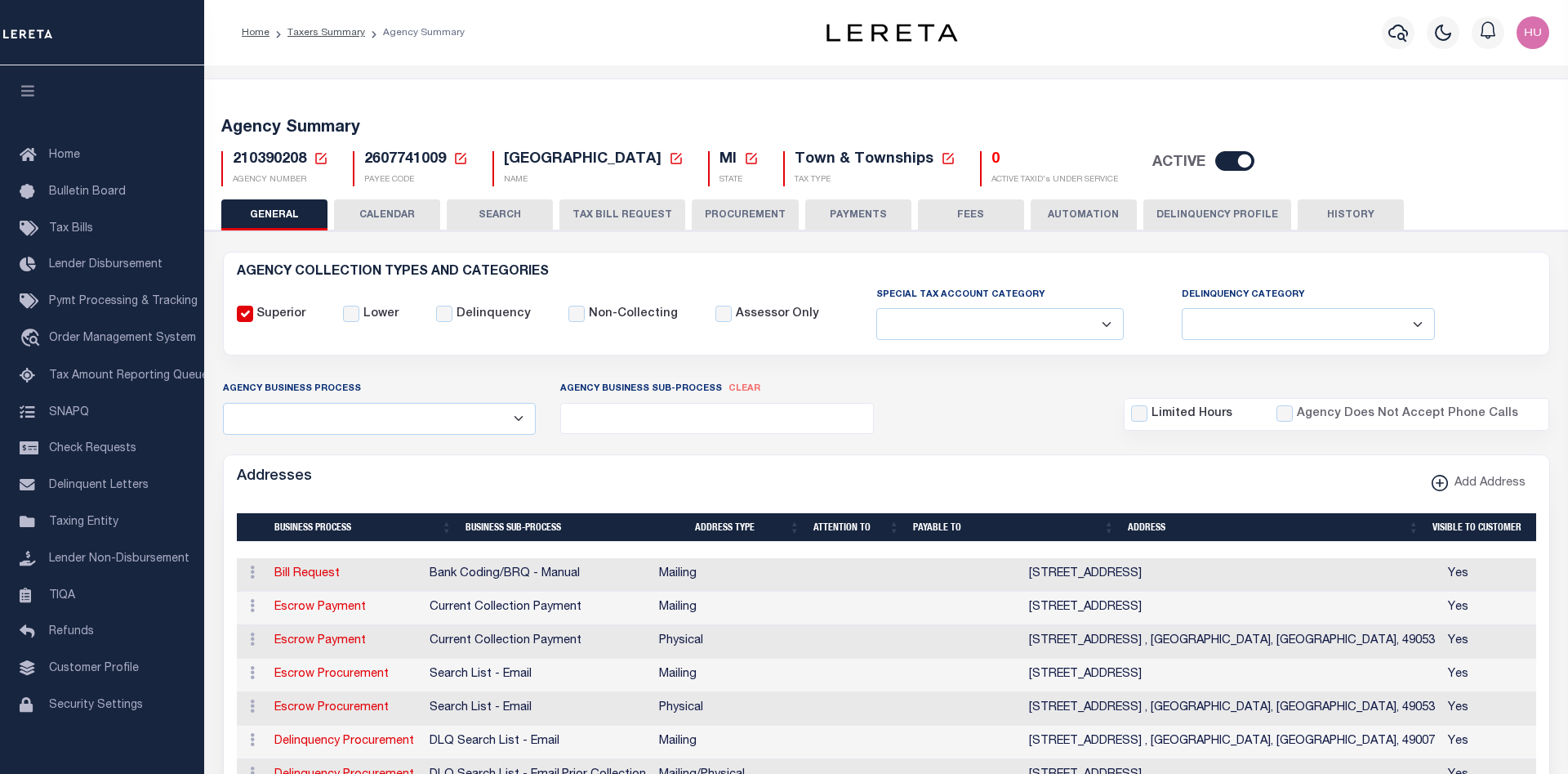
click at [410, 225] on button "CALENDAR" at bounding box center [387, 215] width 106 height 31
select select "200"
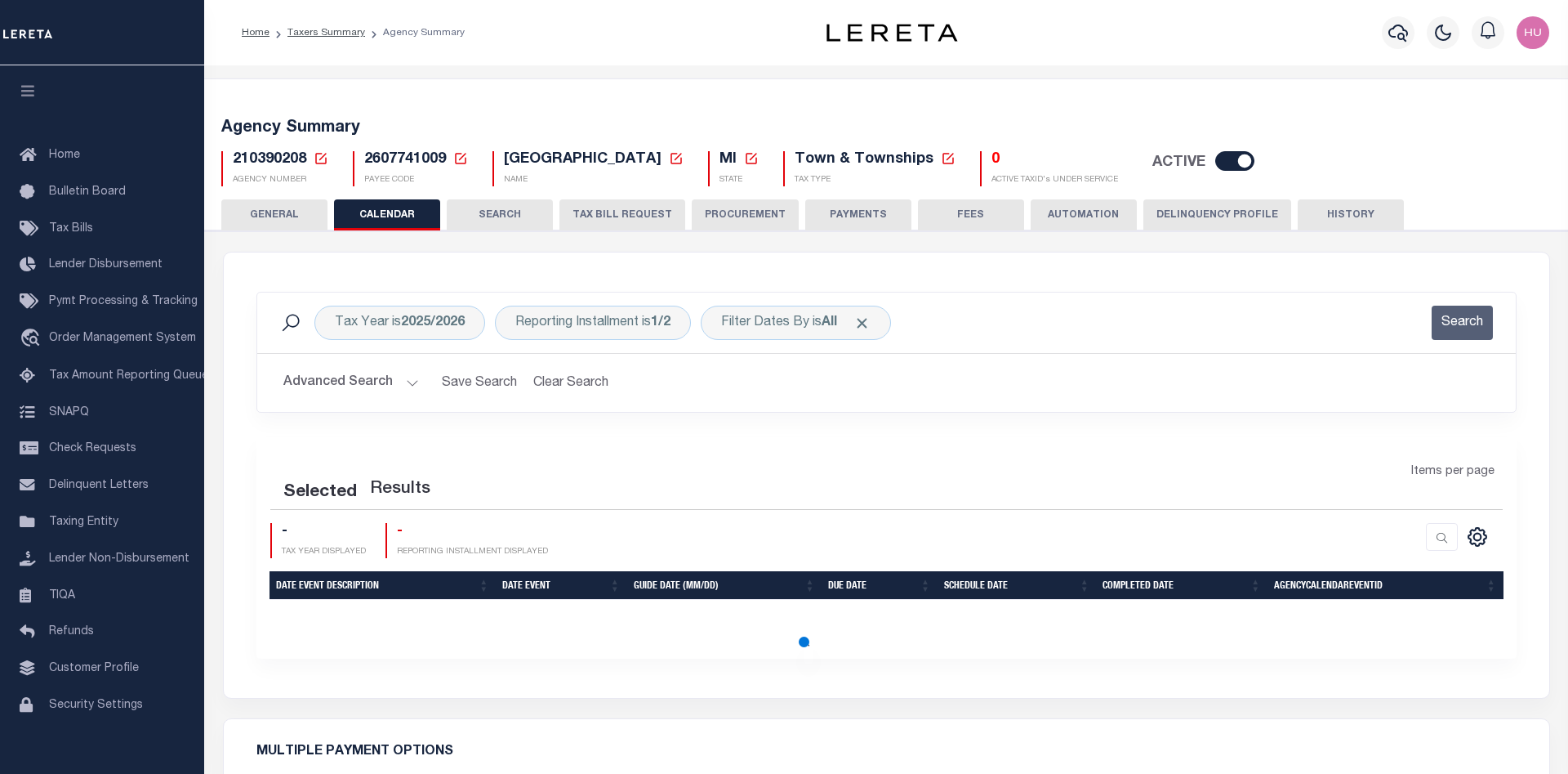
checkbox input "false"
type input "1"
select select "200"
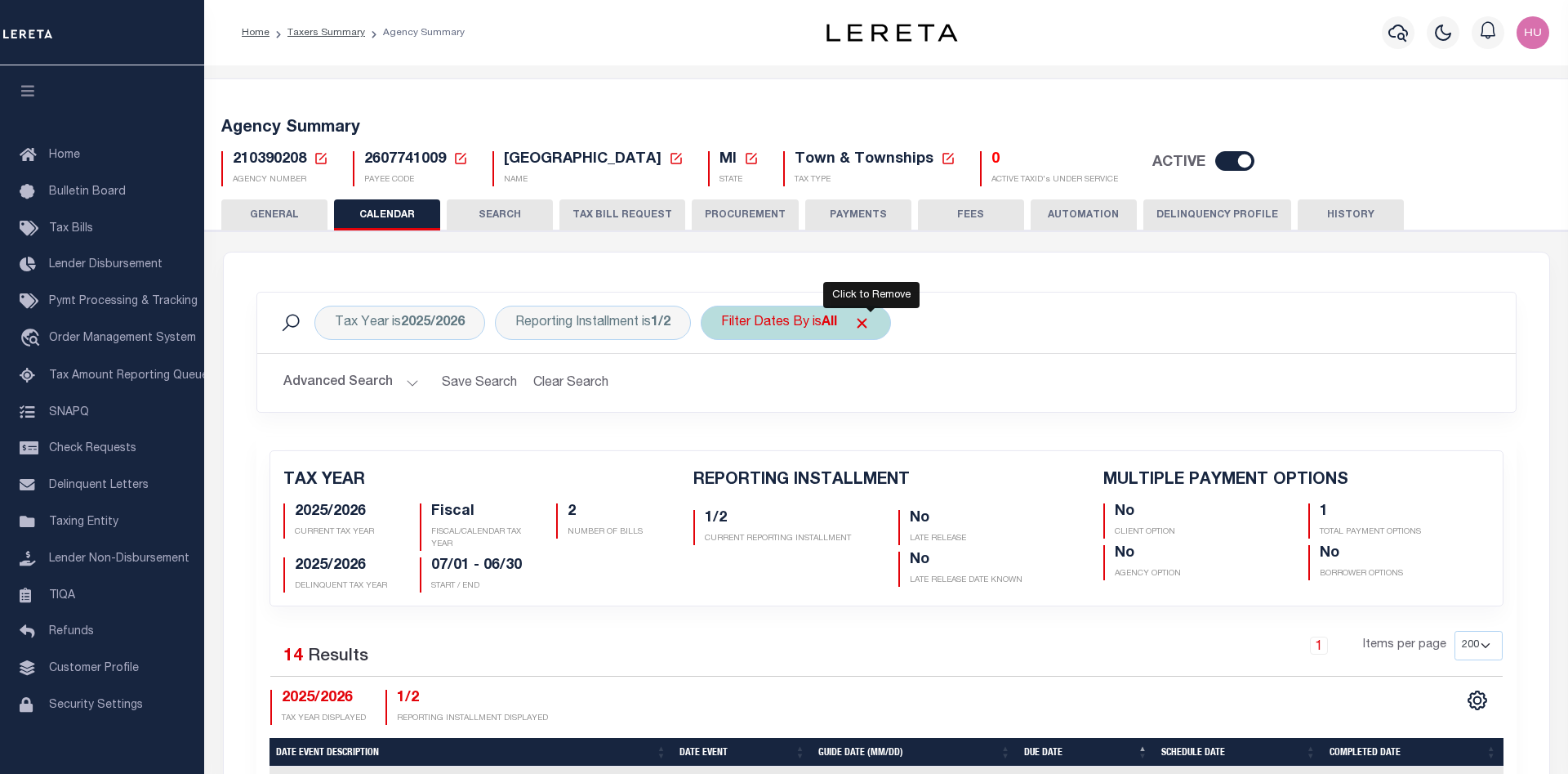
click at [871, 325] on span "Click to Remove" at bounding box center [861, 323] width 17 height 17
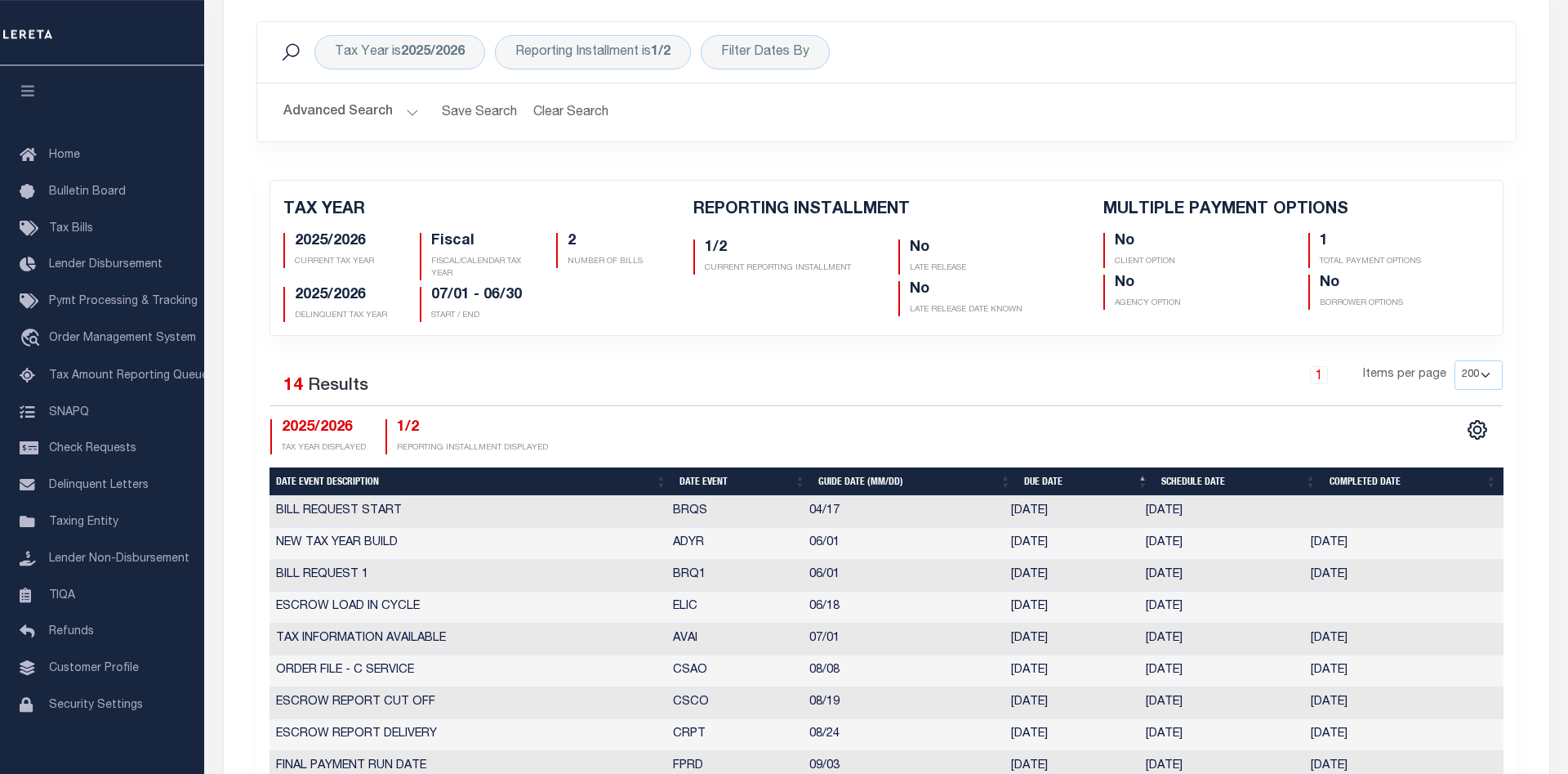
scroll to position [272, 0]
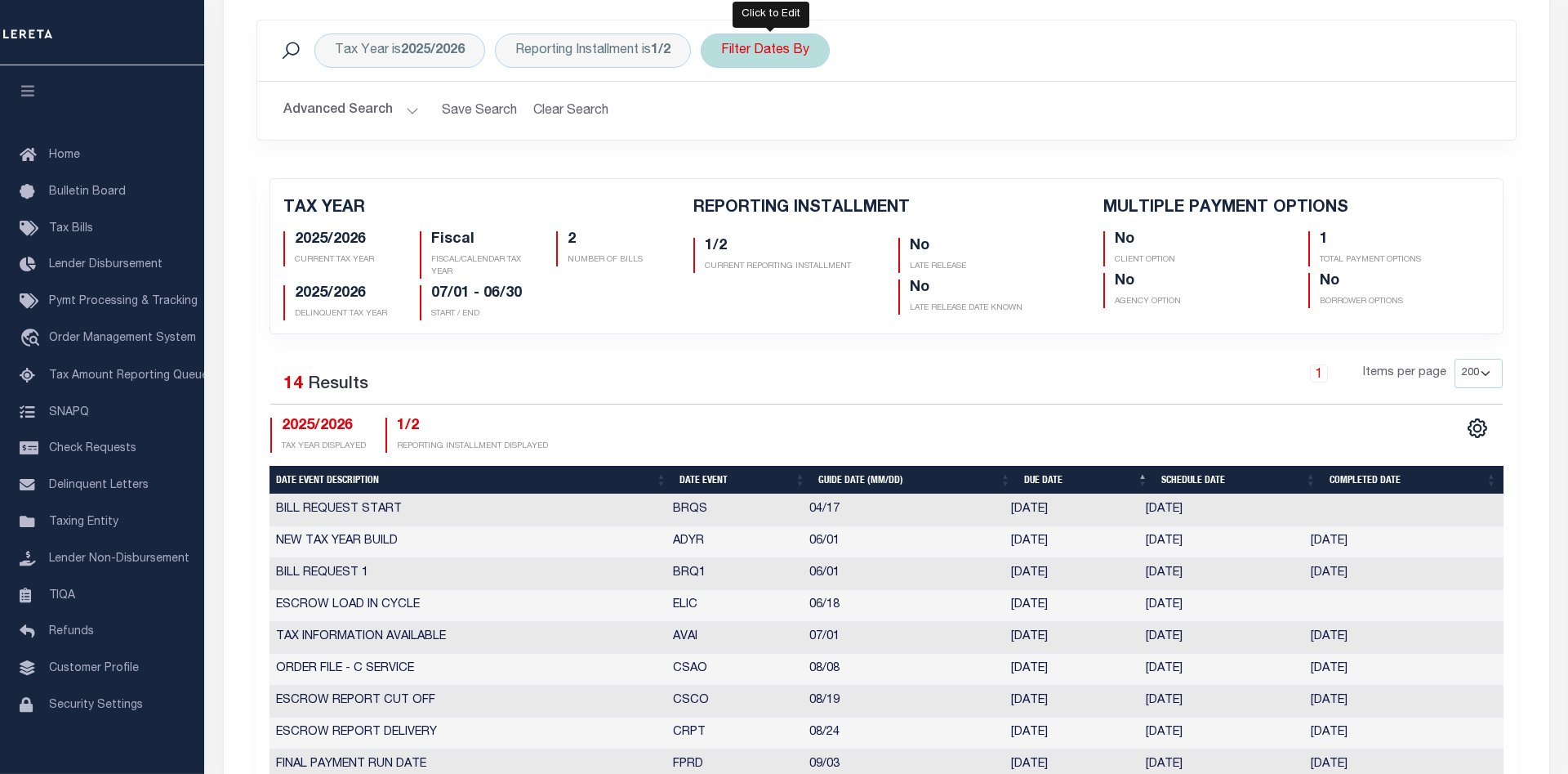
click at [777, 51] on div "Filter Dates By" at bounding box center [765, 51] width 129 height 34
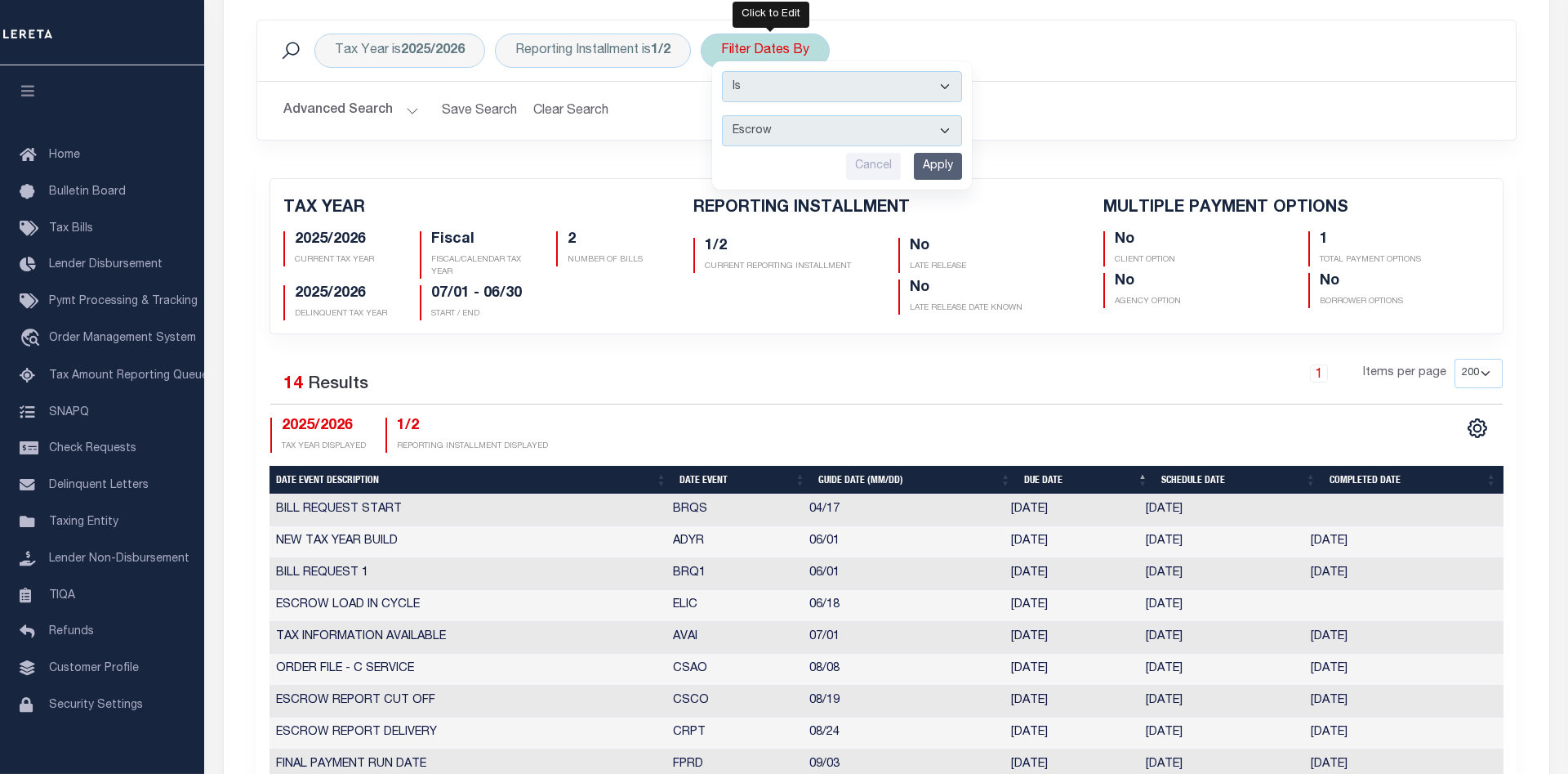
click at [722, 115] on select "Escrow Delinquency Customer Internal All" at bounding box center [841, 130] width 240 height 31
select select "2"
click option "Delinquency" at bounding box center [0, 0] width 0 height 0
click at [942, 161] on input "Apply" at bounding box center [938, 166] width 48 height 27
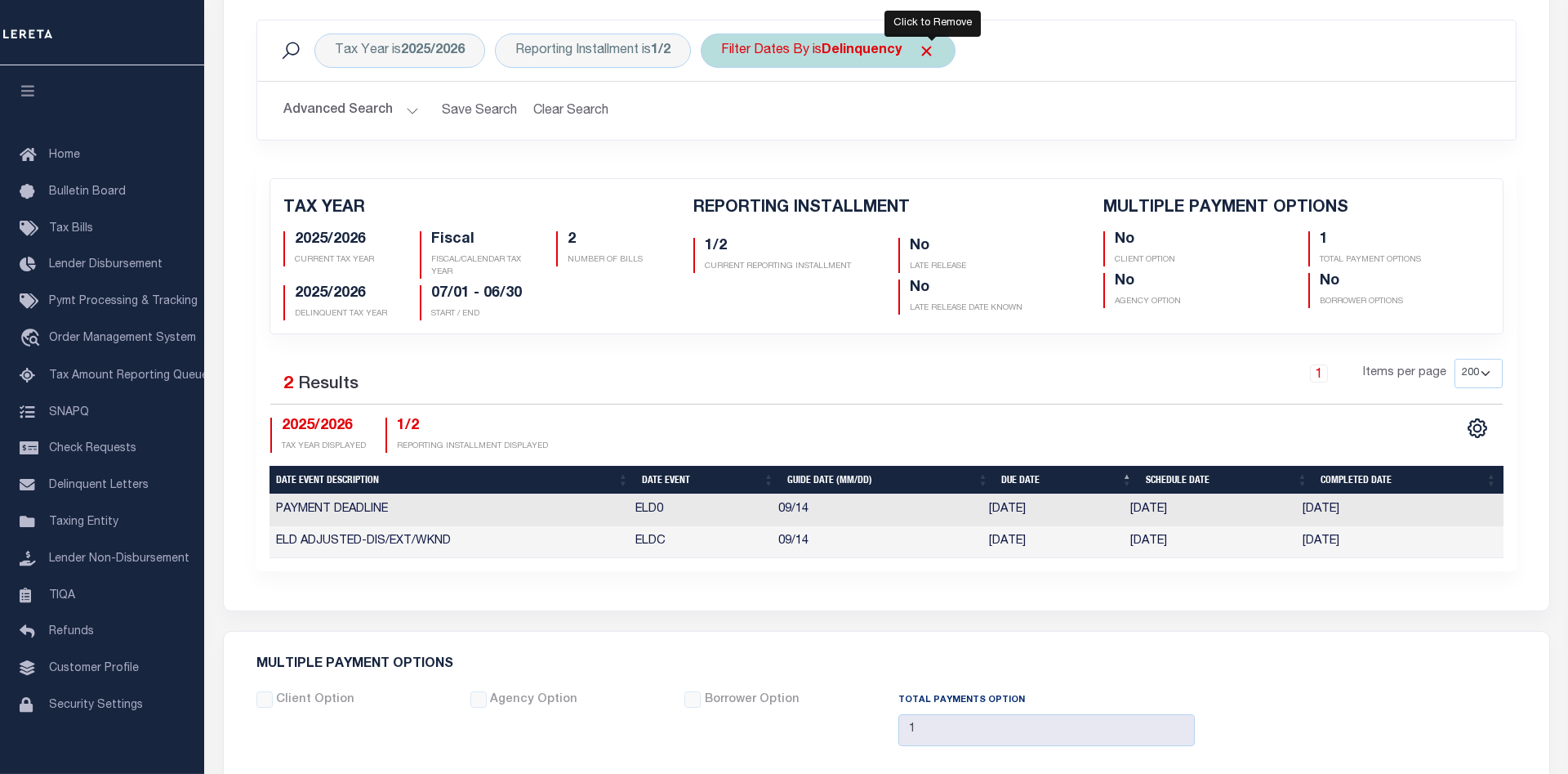
click at [931, 49] on span "Click to Remove" at bounding box center [926, 51] width 17 height 17
click at [1006, 79] on div "Tax Year is 2025/2026 Reporting Installment is 1/2 Filter Dates By Search" at bounding box center [887, 51] width 1259 height 61
